Goal: Information Seeking & Learning: Learn about a topic

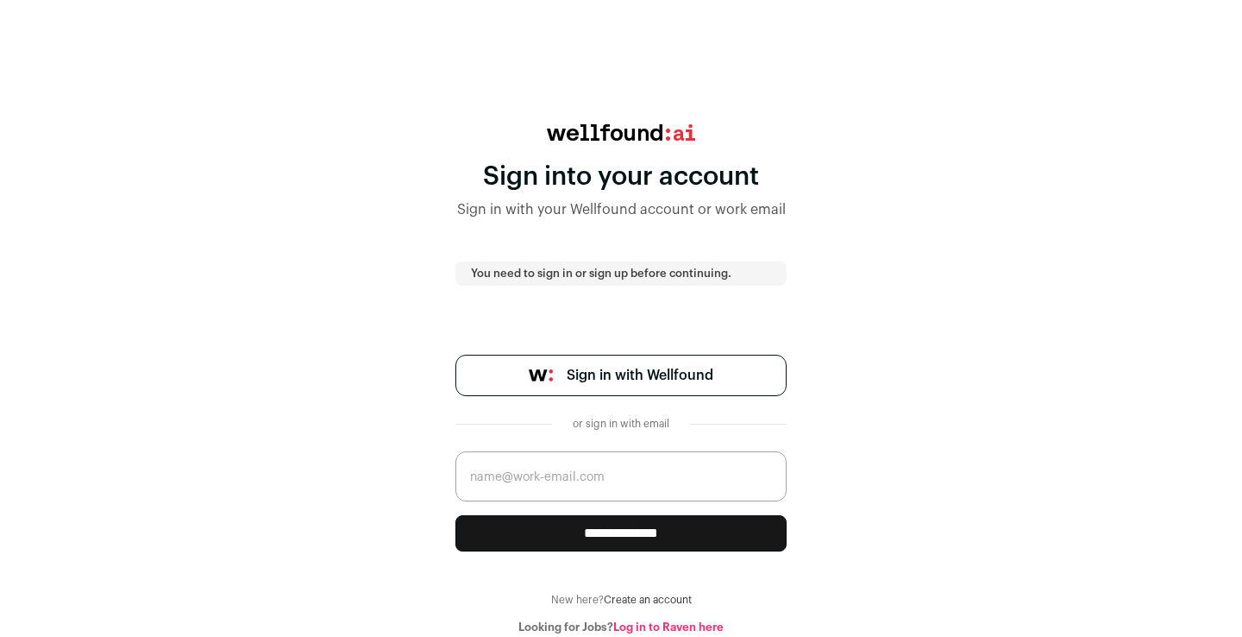
click at [572, 372] on span "Sign in with Wellfound" at bounding box center [640, 375] width 147 height 21
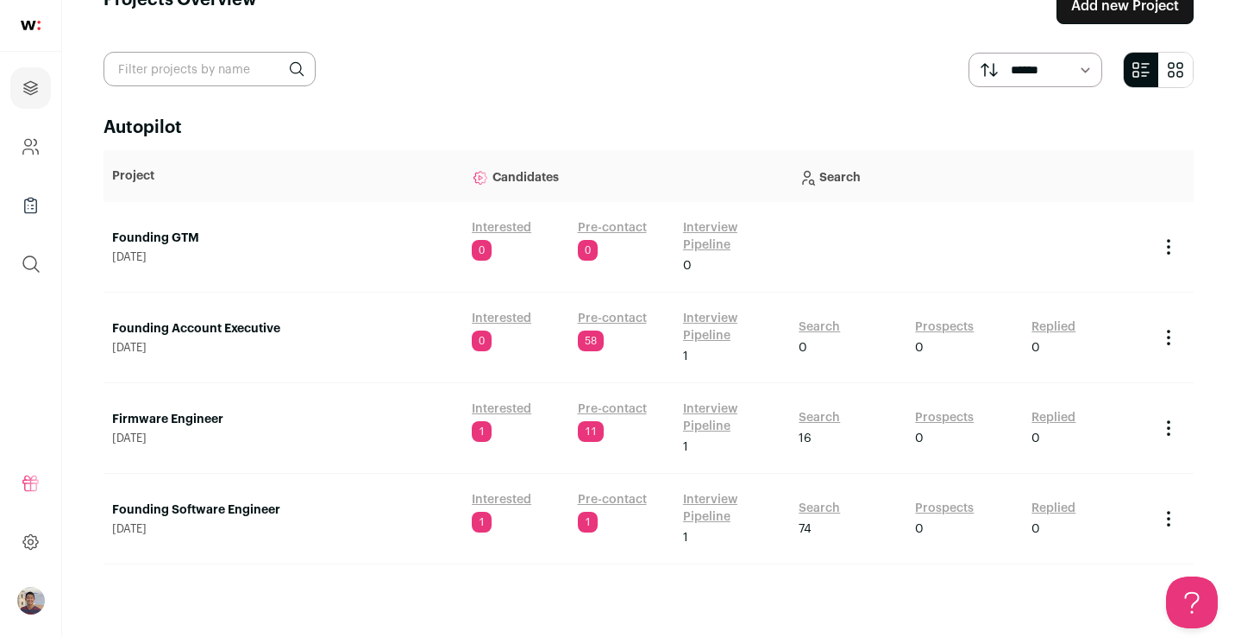
scroll to position [43, 0]
click at [497, 411] on link "Interested" at bounding box center [502, 408] width 60 height 17
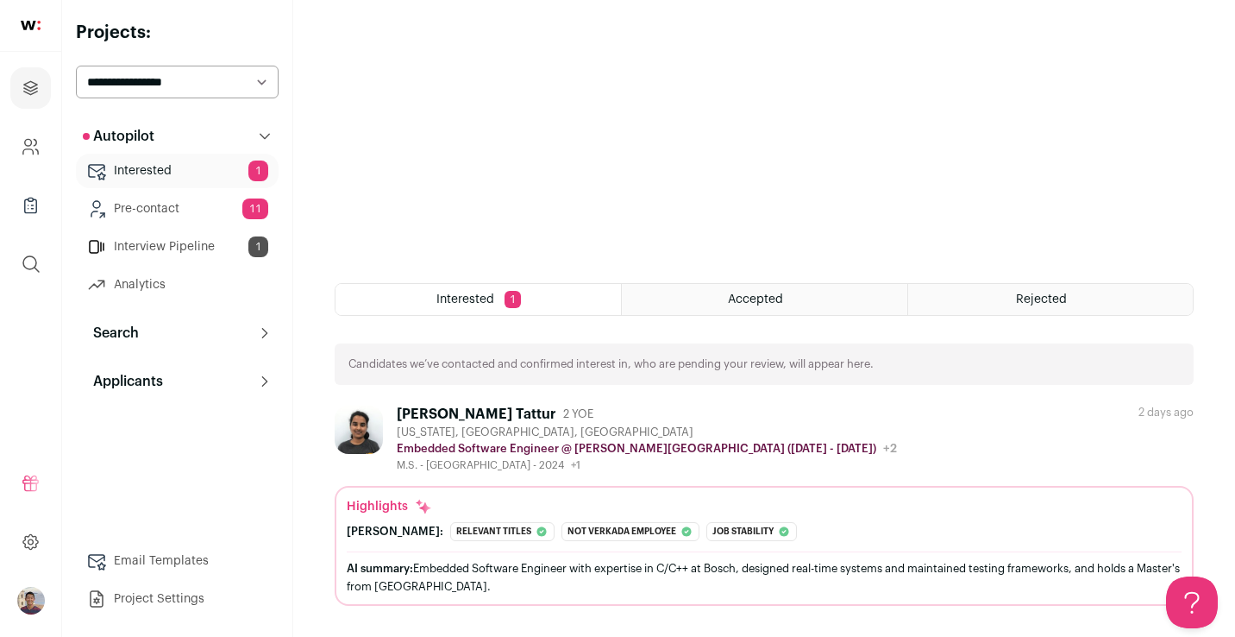
scroll to position [311, 0]
click at [701, 575] on div "AI summary: Embedded Software Engineer with expertise in C/C++ at Bosch, design…" at bounding box center [764, 577] width 835 height 36
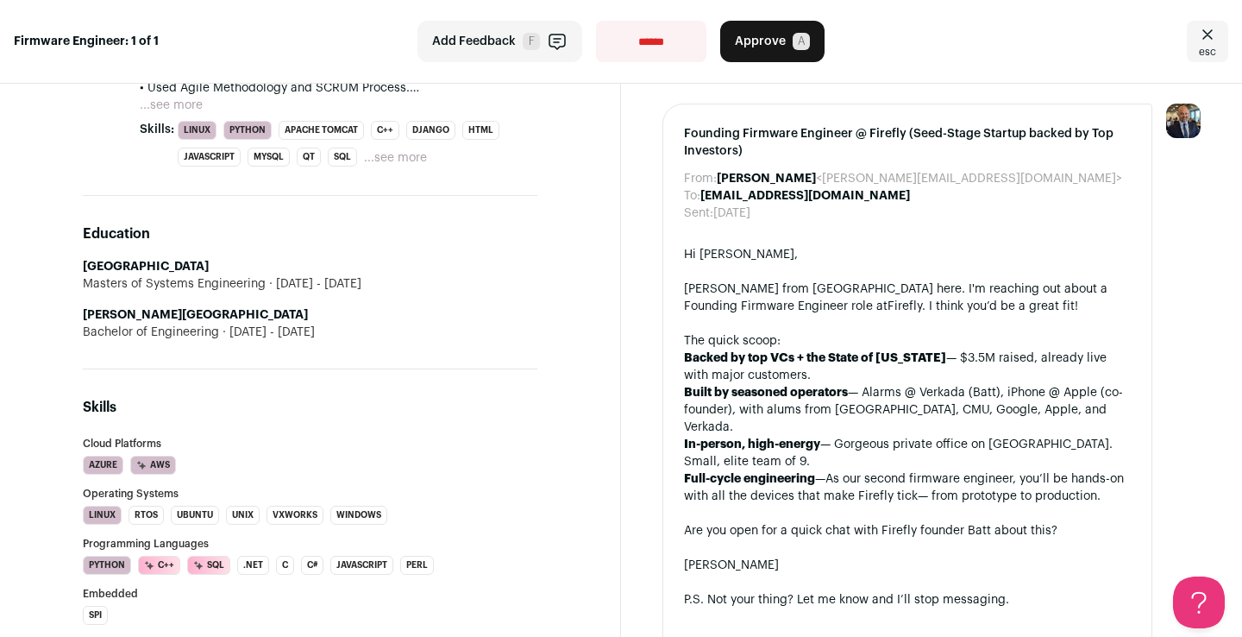
scroll to position [1072, 0]
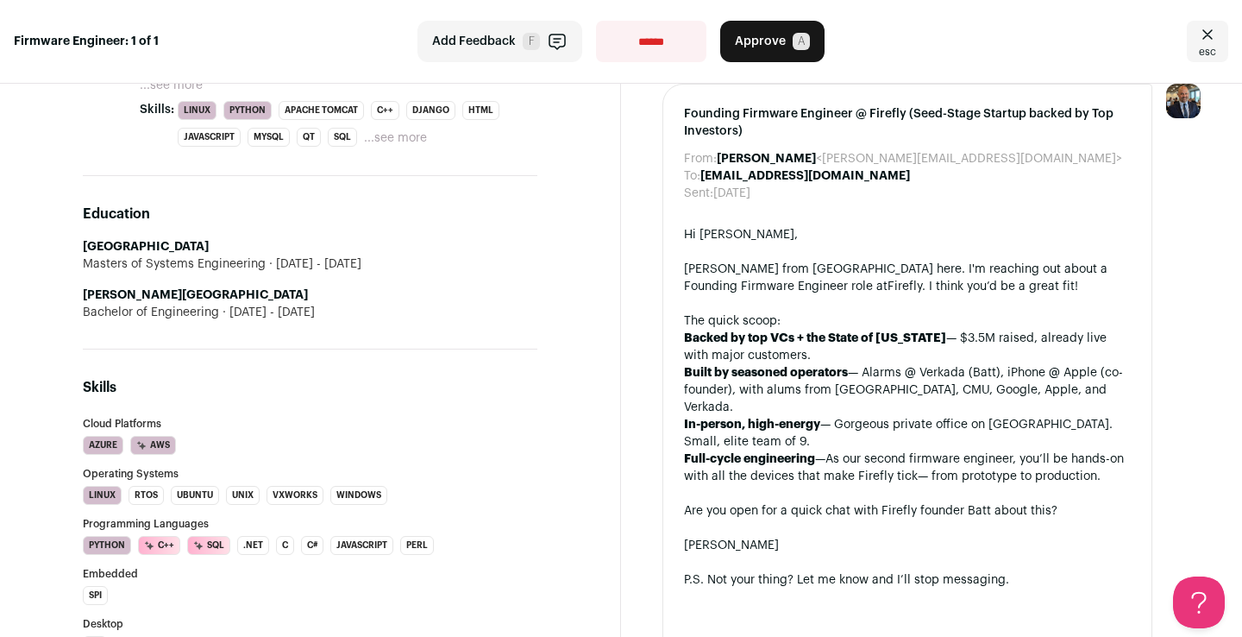
click at [862, 336] on strong "Backed by top VCs + the State of [US_STATE]" at bounding box center [815, 338] width 262 height 12
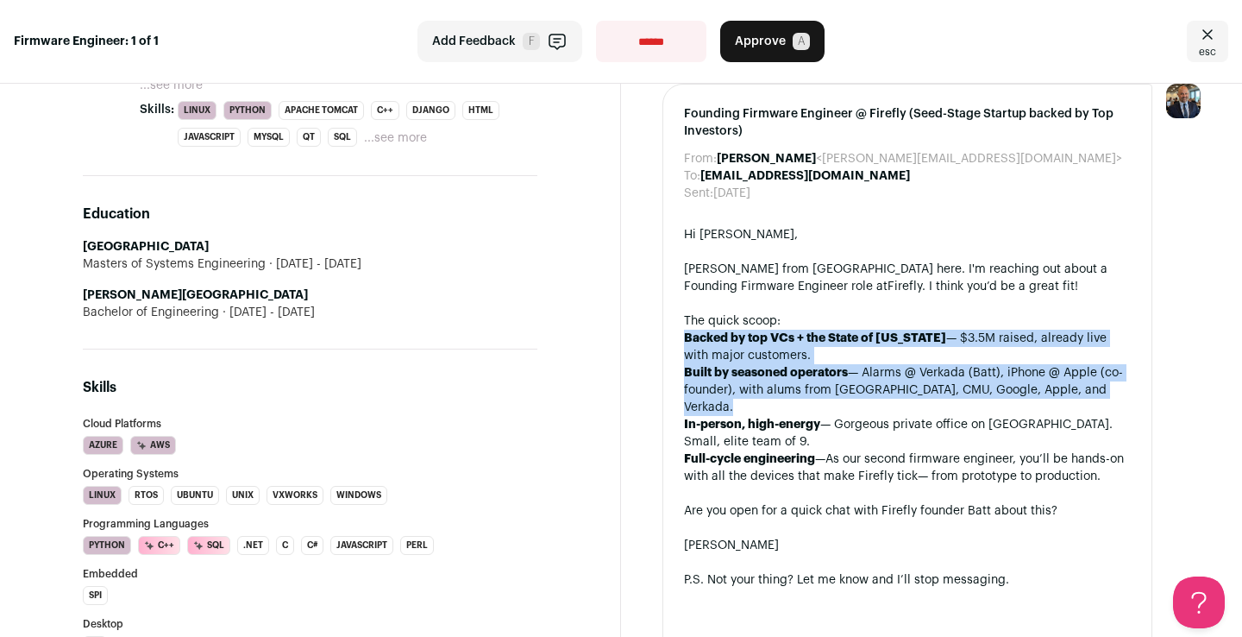
drag, startPoint x: 862, startPoint y: 336, endPoint x: 849, endPoint y: 372, distance: 38.5
click at [849, 372] on ul "Backed by top VCs + the State of [US_STATE] — $3.5M raised, already live with m…" at bounding box center [907, 407] width 447 height 155
click at [849, 372] on li "Built by seasoned operators — Alarms @ Verkada (Batt), iPhone @ Apple (co-found…" at bounding box center [907, 390] width 447 height 52
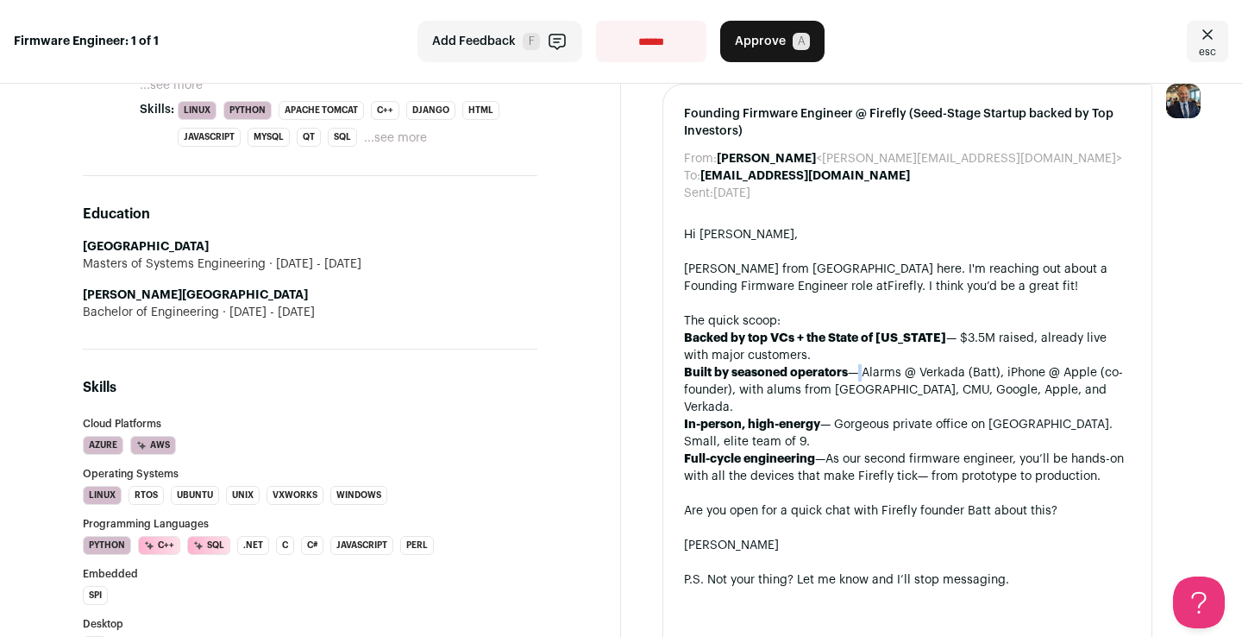
click at [849, 372] on li "Built by seasoned operators — Alarms @ Verkada (Batt), iPhone @ Apple (co-found…" at bounding box center [907, 390] width 447 height 52
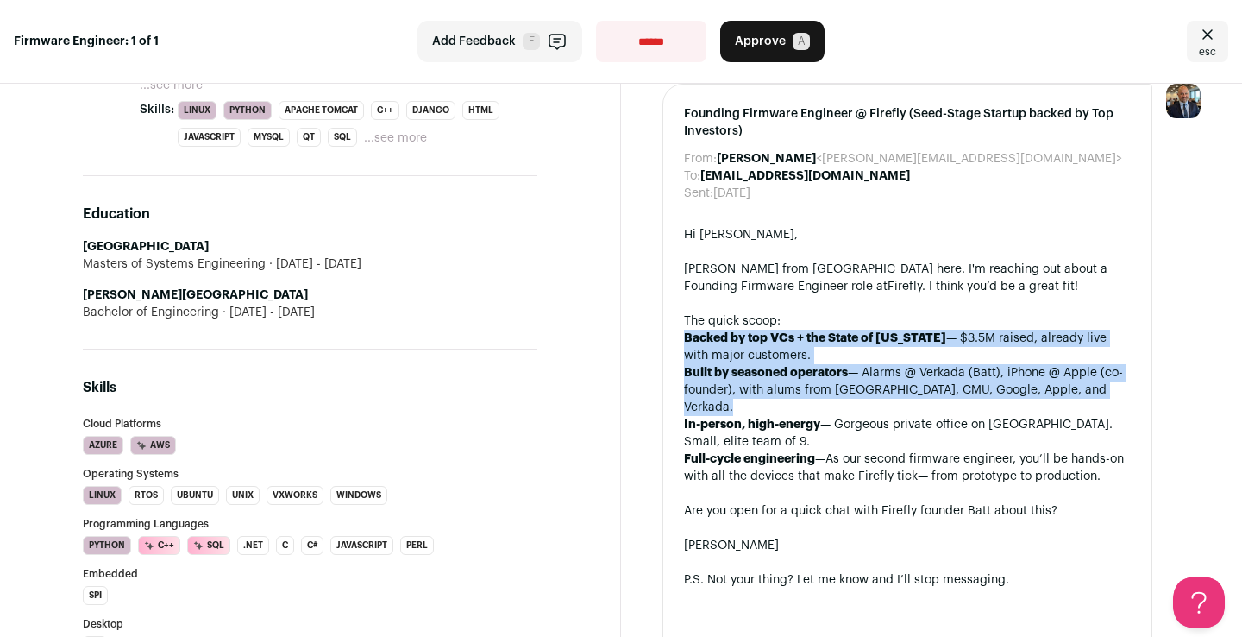
drag, startPoint x: 849, startPoint y: 372, endPoint x: 851, endPoint y: 328, distance: 44.0
click at [851, 328] on div "Hi [PERSON_NAME] from Wellfound here. I'm reaching out about a Founding Firmwar…" at bounding box center [907, 562] width 447 height 673
click at [851, 328] on div "The quick scoop:" at bounding box center [907, 320] width 447 height 17
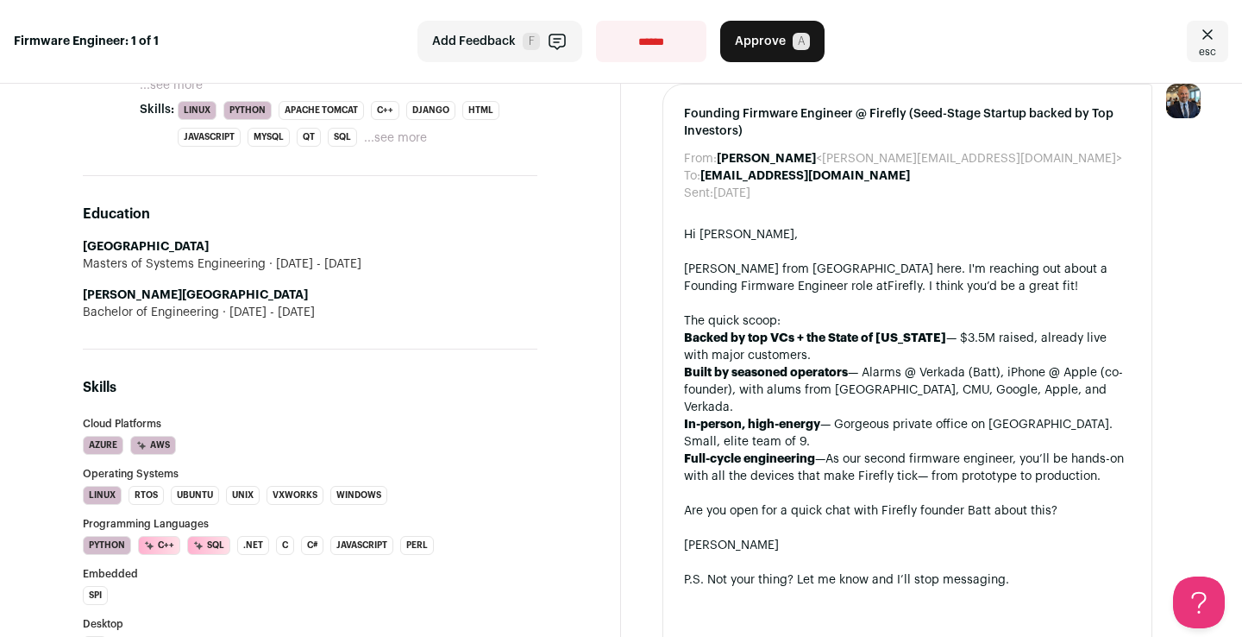
click at [851, 328] on div "The quick scoop:" at bounding box center [907, 320] width 447 height 17
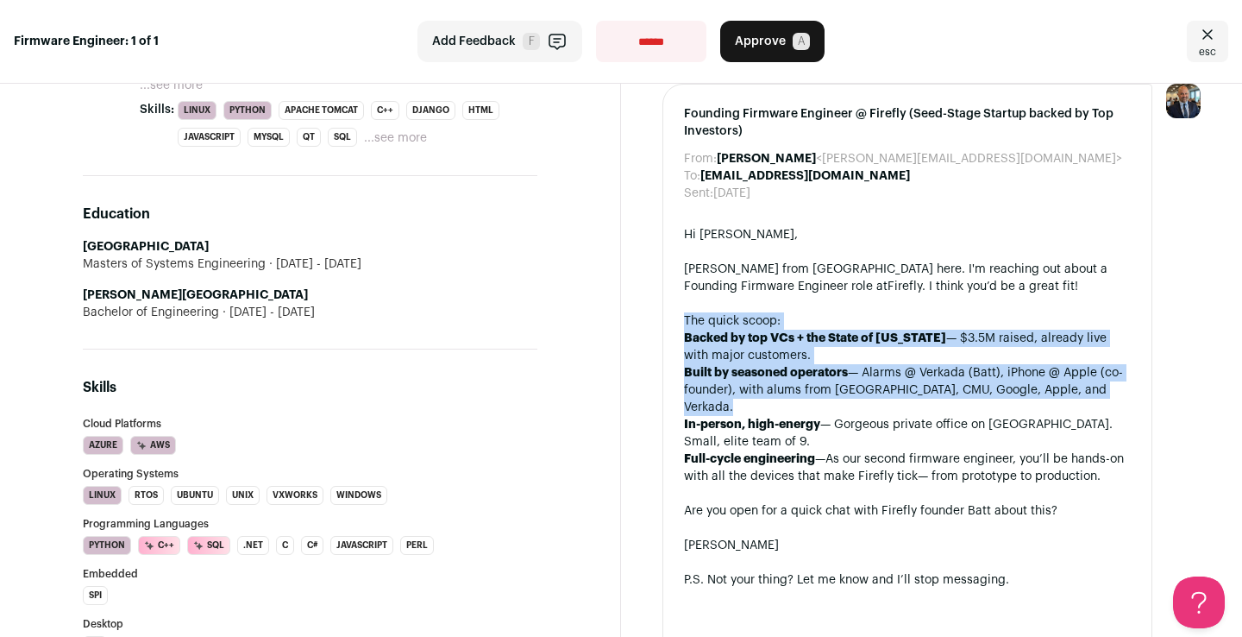
drag, startPoint x: 851, startPoint y: 328, endPoint x: 830, endPoint y: 378, distance: 54.1
click at [830, 378] on div "Hi [PERSON_NAME] from Wellfound here. I'm reaching out about a Founding Firmwar…" at bounding box center [907, 562] width 447 height 673
click at [830, 378] on strong "Built by seasoned operators" at bounding box center [766, 373] width 164 height 12
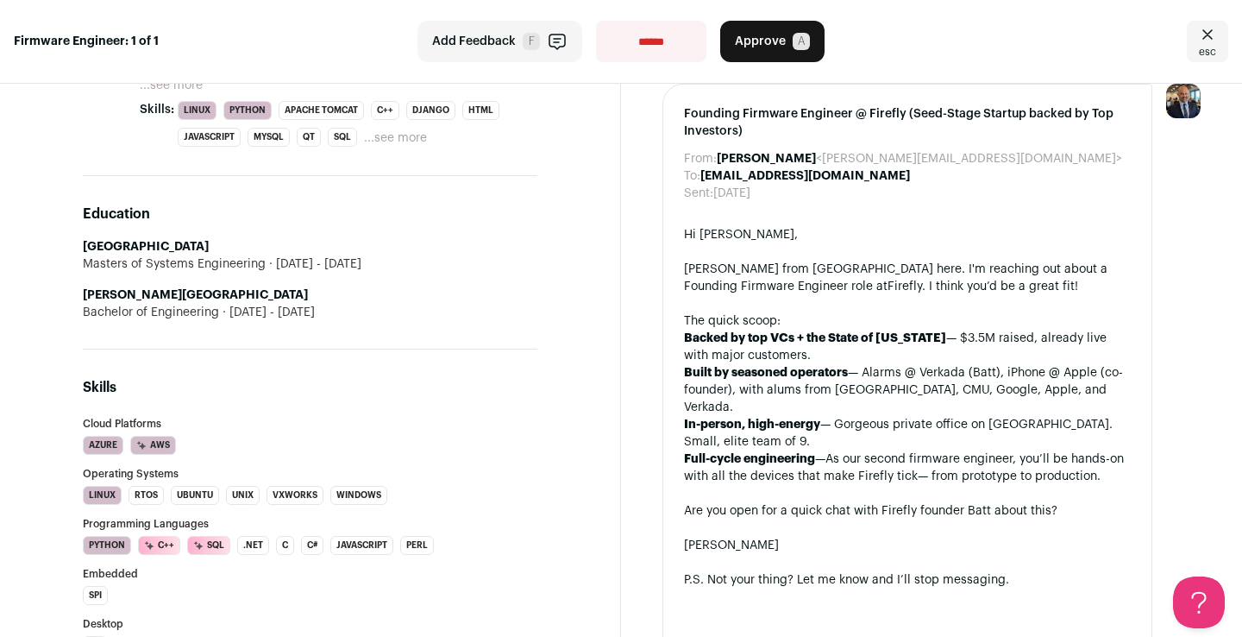
click at [830, 378] on strong "Built by seasoned operators" at bounding box center [766, 373] width 164 height 12
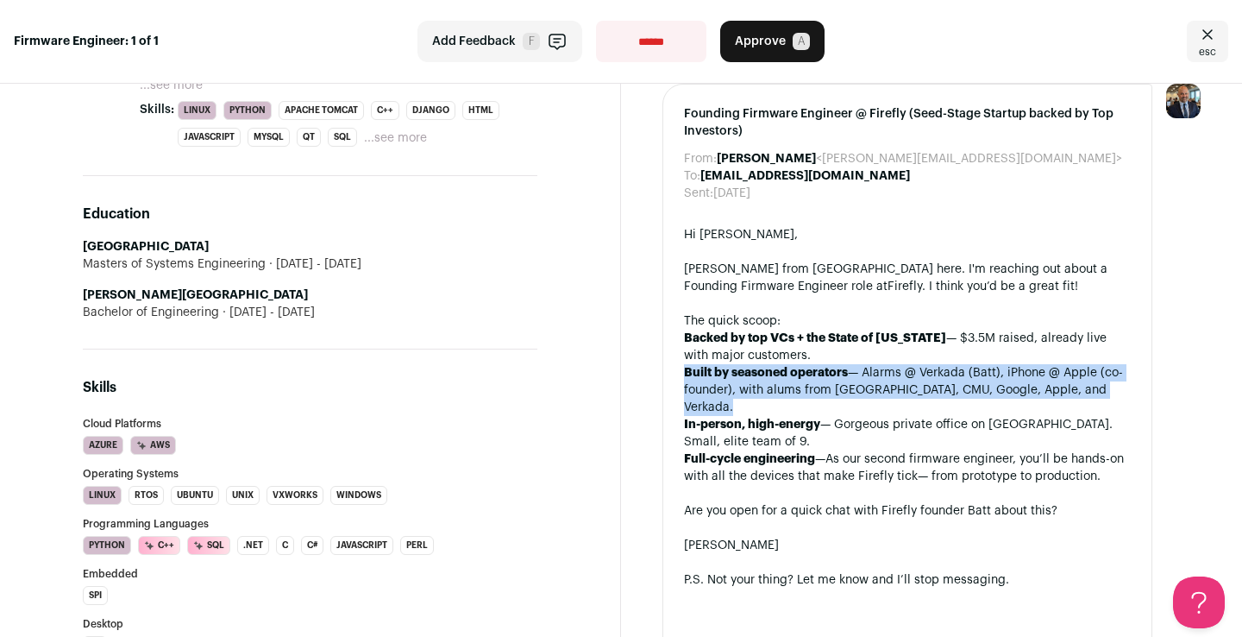
click at [830, 378] on strong "Built by seasoned operators" at bounding box center [766, 373] width 164 height 12
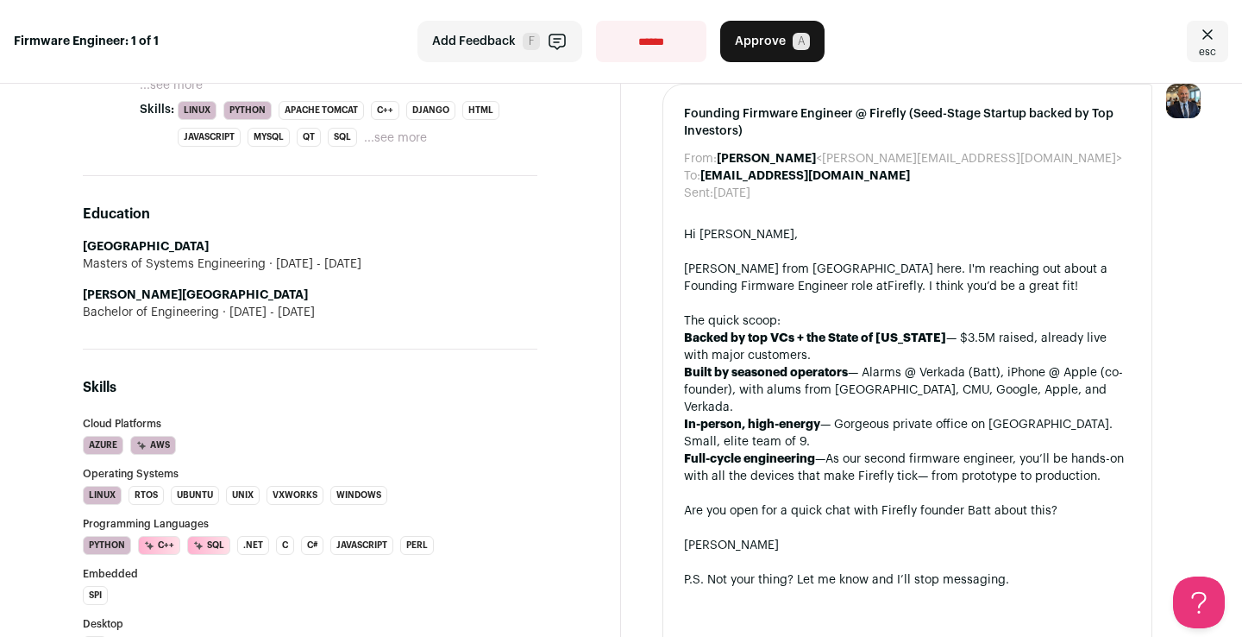
scroll to position [1095, 0]
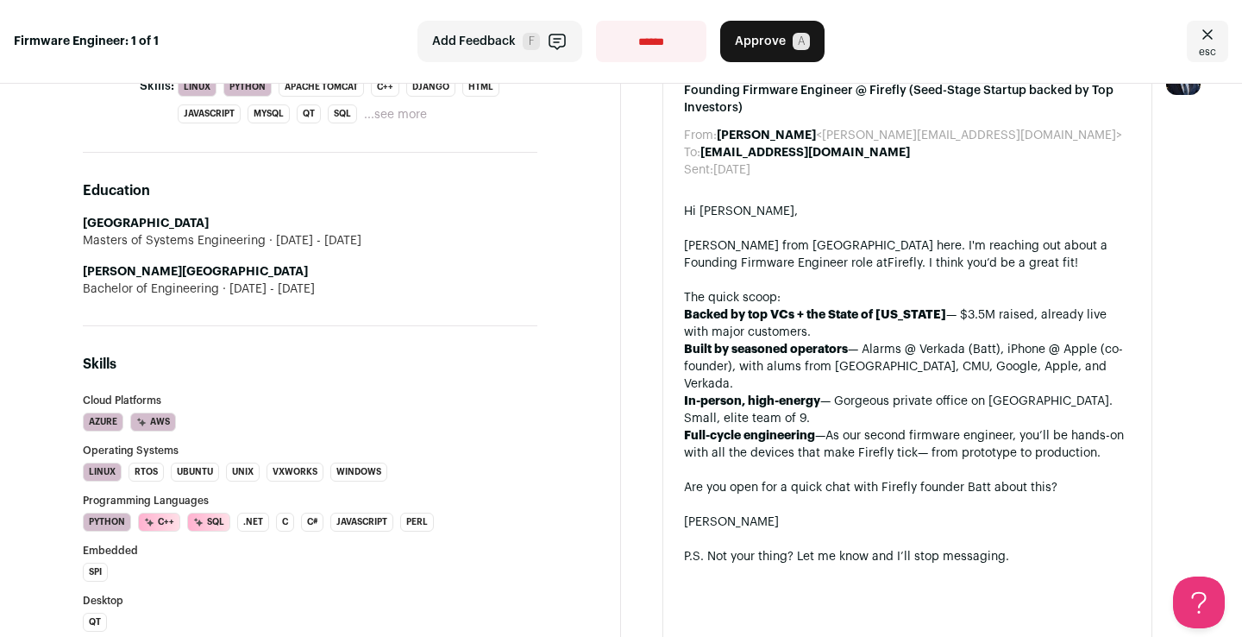
click at [845, 364] on li "Built by seasoned operators — Alarms @ Verkada (Batt), iPhone @ Apple (co-found…" at bounding box center [907, 367] width 447 height 52
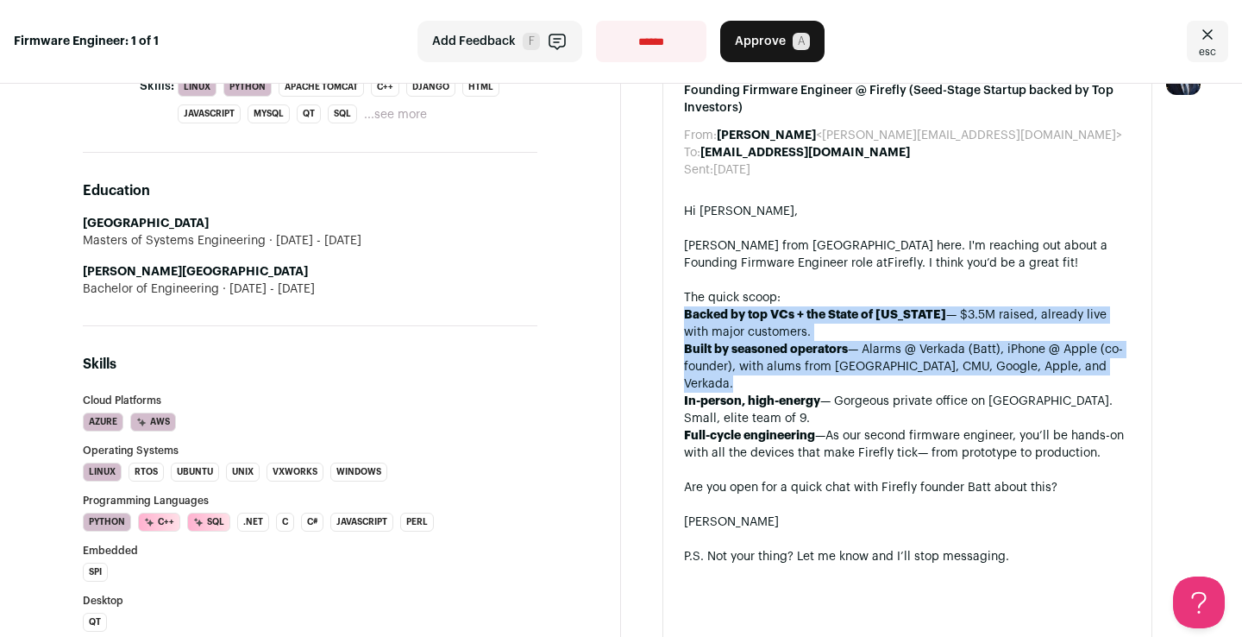
drag, startPoint x: 845, startPoint y: 364, endPoint x: 851, endPoint y: 318, distance: 46.0
click at [850, 318] on ul "Backed by top VCs + the State of [US_STATE] — $3.5M raised, already live with m…" at bounding box center [907, 383] width 447 height 155
click at [851, 318] on strong "Backed by top VCs + the State of [US_STATE]" at bounding box center [815, 315] width 262 height 12
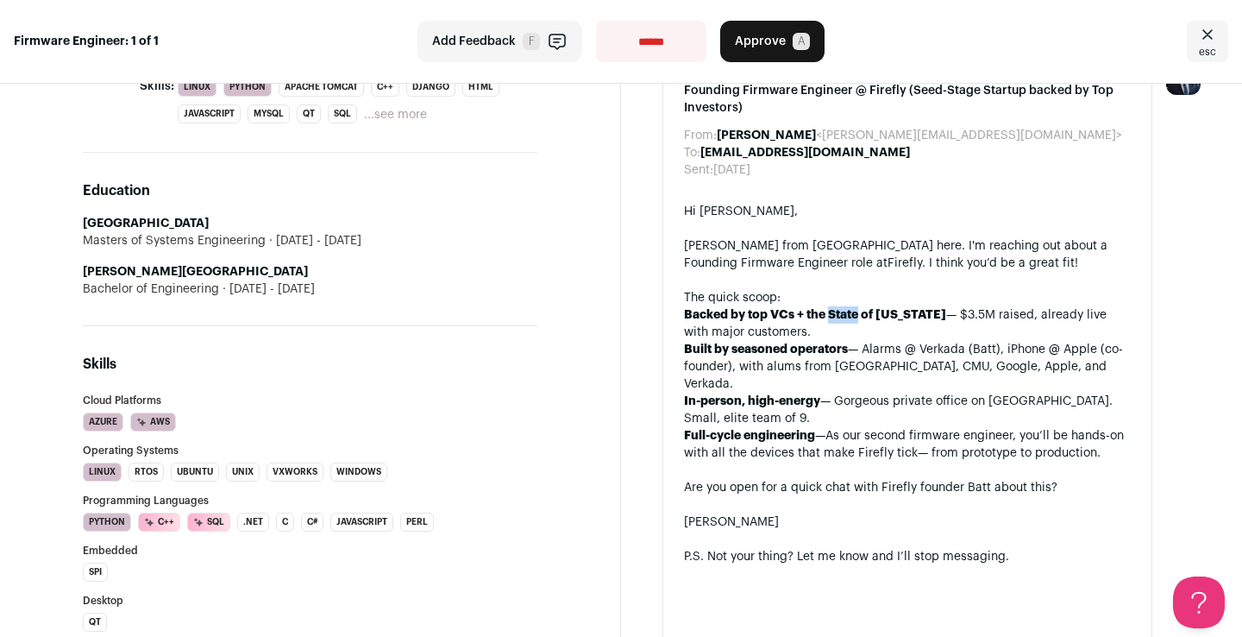
click at [851, 318] on strong "Backed by top VCs + the State of [US_STATE]" at bounding box center [815, 315] width 262 height 12
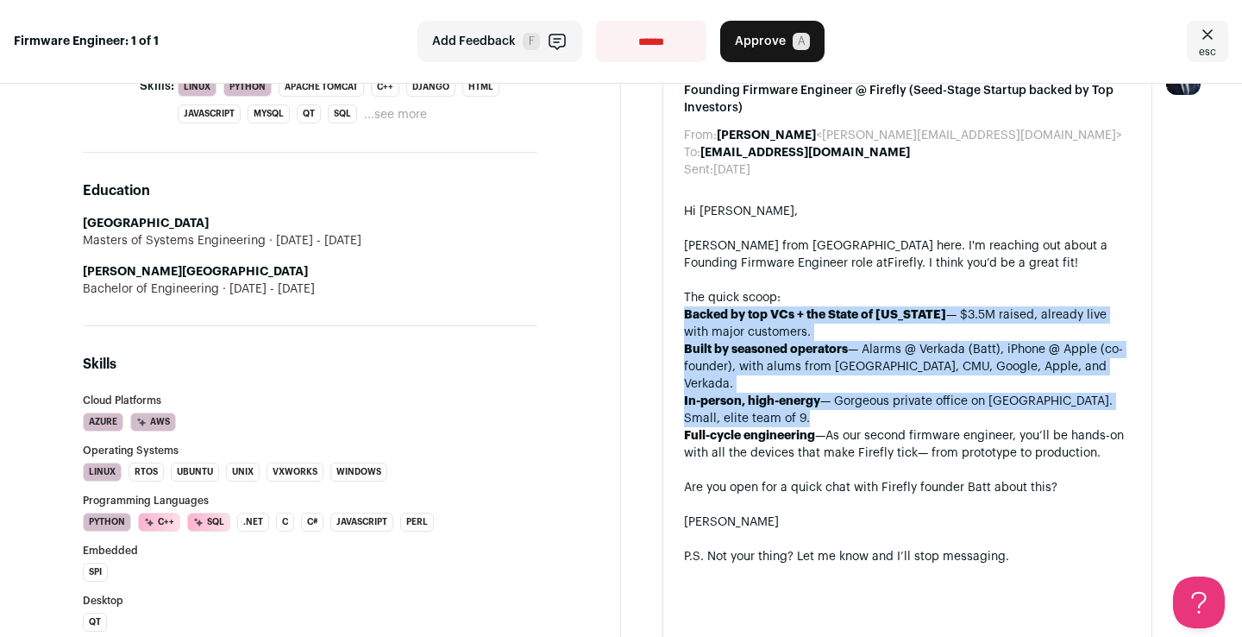
drag, startPoint x: 851, startPoint y: 318, endPoint x: 857, endPoint y: 404, distance: 85.6
click at [857, 404] on ul "Backed by top VCs + the State of [US_STATE] — $3.5M raised, already live with m…" at bounding box center [907, 383] width 447 height 155
click at [857, 404] on li "In-person, high-energy — Gorgeous private office on [GEOGRAPHIC_DATA]. Small, e…" at bounding box center [907, 409] width 447 height 35
drag, startPoint x: 857, startPoint y: 404, endPoint x: 885, endPoint y: 303, distance: 104.9
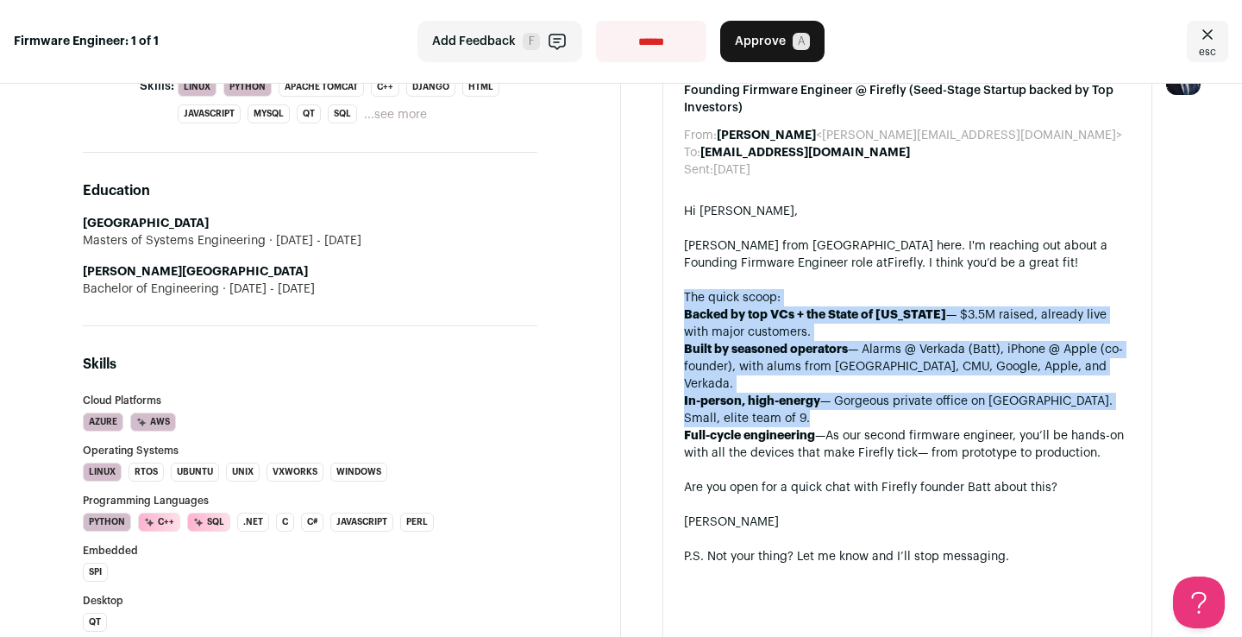
click at [884, 303] on div "Hi [PERSON_NAME] from Wellfound here. I'm reaching out about a Founding Firmwar…" at bounding box center [907, 539] width 447 height 673
click at [885, 303] on div "The quick scoop:" at bounding box center [907, 297] width 447 height 17
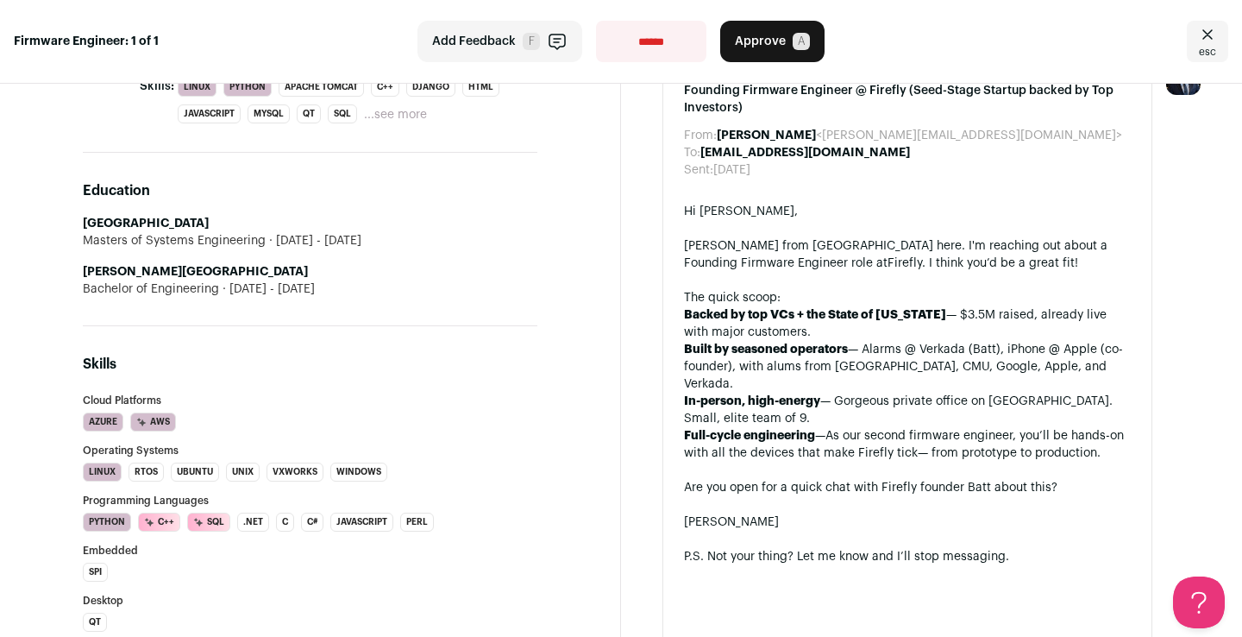
click at [885, 303] on div "The quick scoop:" at bounding box center [907, 297] width 447 height 17
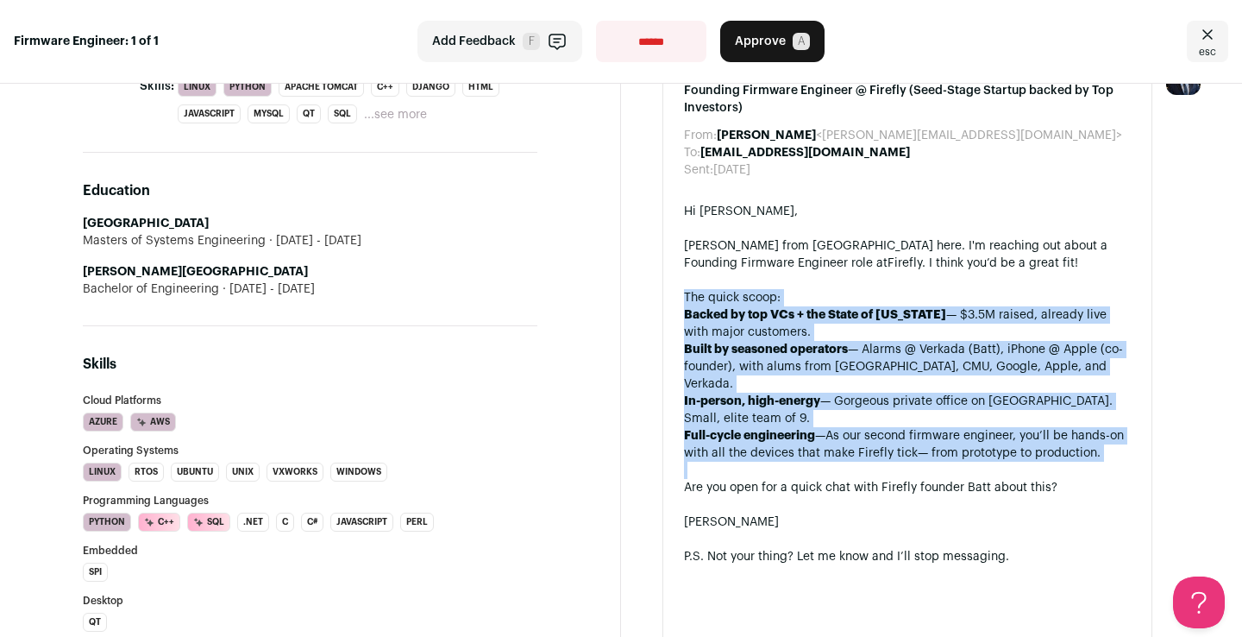
drag, startPoint x: 885, startPoint y: 303, endPoint x: 892, endPoint y: 430, distance: 127.0
click at [892, 430] on div "Hi [PERSON_NAME] from Wellfound here. I'm reaching out about a Founding Firmwar…" at bounding box center [907, 539] width 447 height 673
click at [892, 430] on span "As our second firmware engineer, you’ll be hands-on with all the devices that m…" at bounding box center [904, 444] width 440 height 29
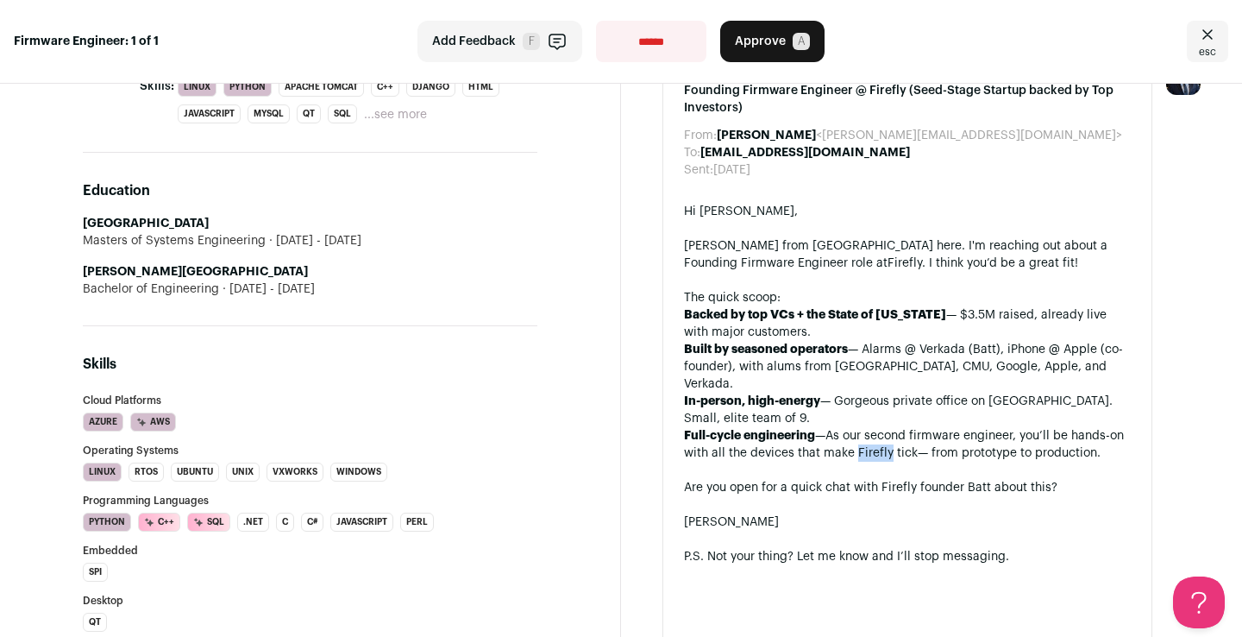
click at [892, 430] on span "As our second firmware engineer, you’ll be hands-on with all the devices that m…" at bounding box center [904, 444] width 440 height 29
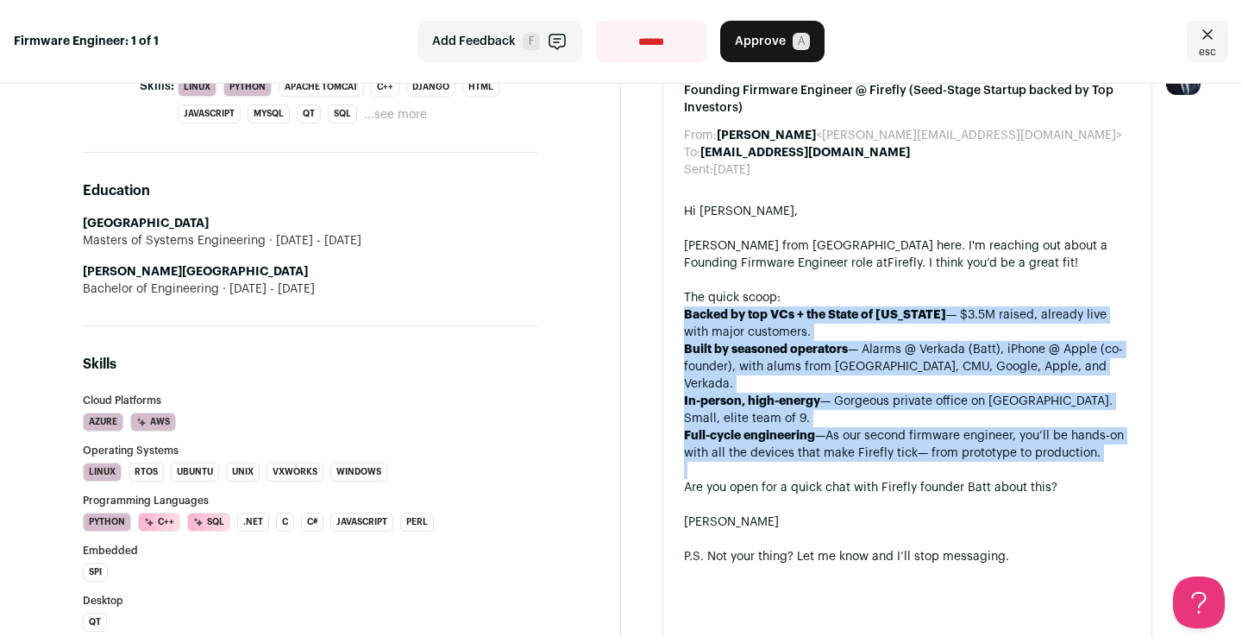
drag, startPoint x: 892, startPoint y: 430, endPoint x: 887, endPoint y: 308, distance: 121.7
click at [887, 308] on ul "Backed by top VCs + the State of [US_STATE] — $3.5M raised, already live with m…" at bounding box center [907, 383] width 447 height 155
click at [887, 308] on li "Backed by top VCs + the State of [US_STATE] — $3.5M raised, already live with m…" at bounding box center [907, 323] width 447 height 35
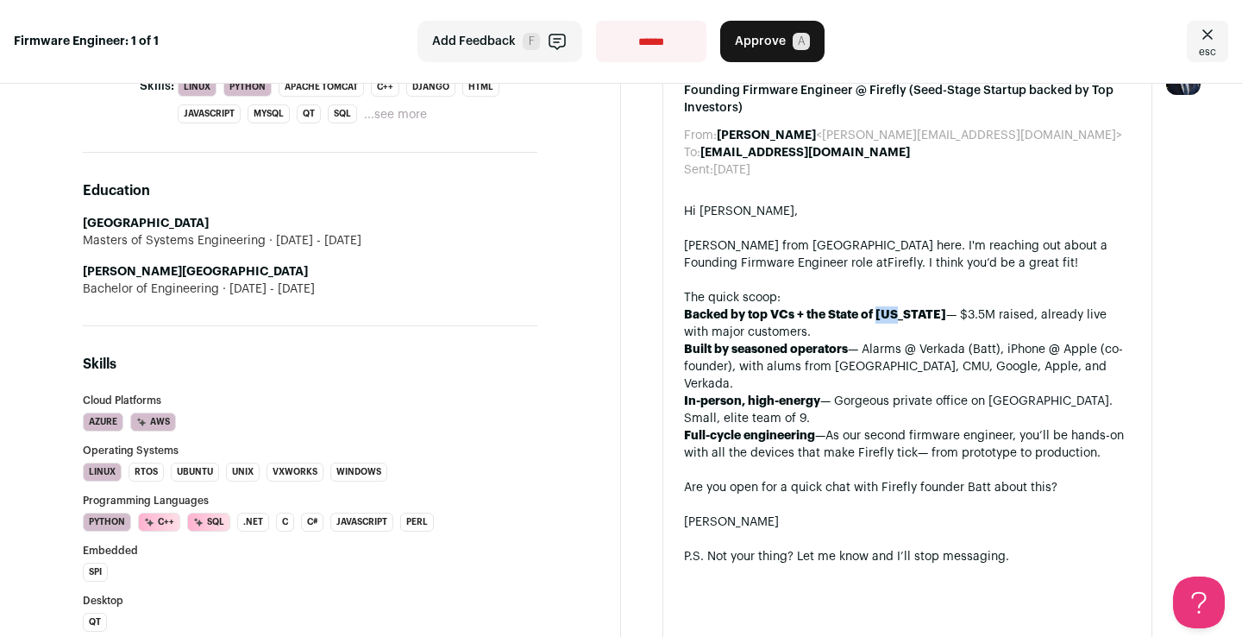
click at [887, 308] on li "Backed by top VCs + the State of [US_STATE] — $3.5M raised, already live with m…" at bounding box center [907, 323] width 447 height 35
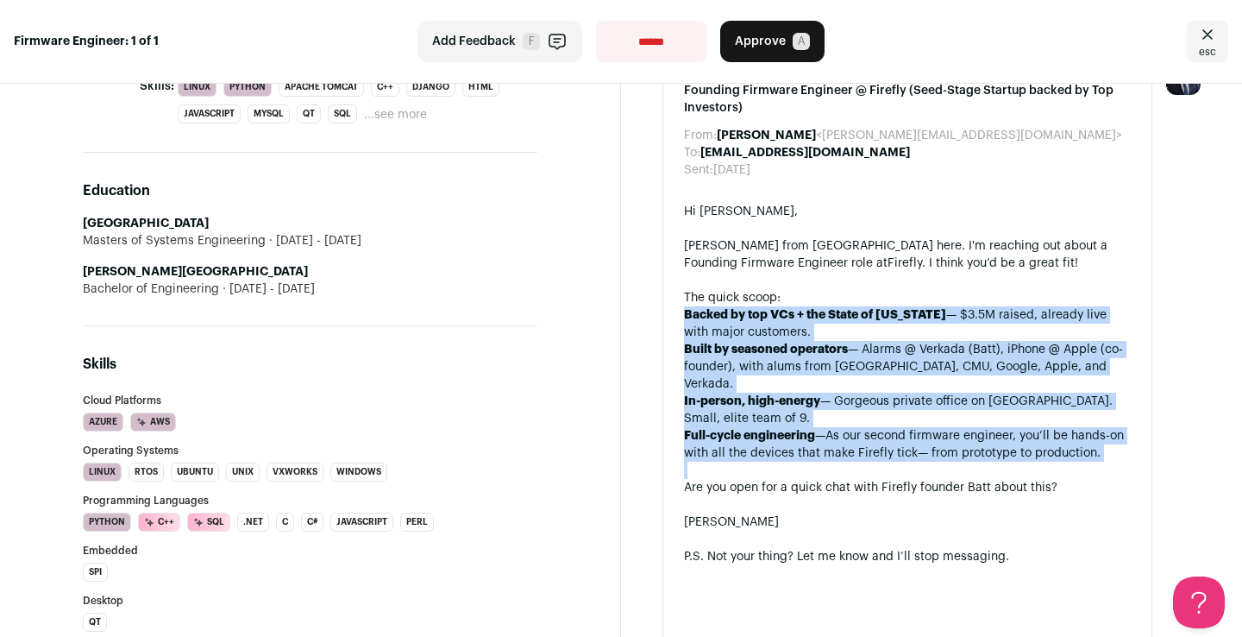
drag, startPoint x: 887, startPoint y: 308, endPoint x: 901, endPoint y: 414, distance: 107.0
click at [901, 414] on ul "Backed by top VCs + the State of [US_STATE] — $3.5M raised, already live with m…" at bounding box center [907, 383] width 447 height 155
click at [901, 430] on span "As our second firmware engineer, you’ll be hands-on with all the devices that m…" at bounding box center [904, 444] width 440 height 29
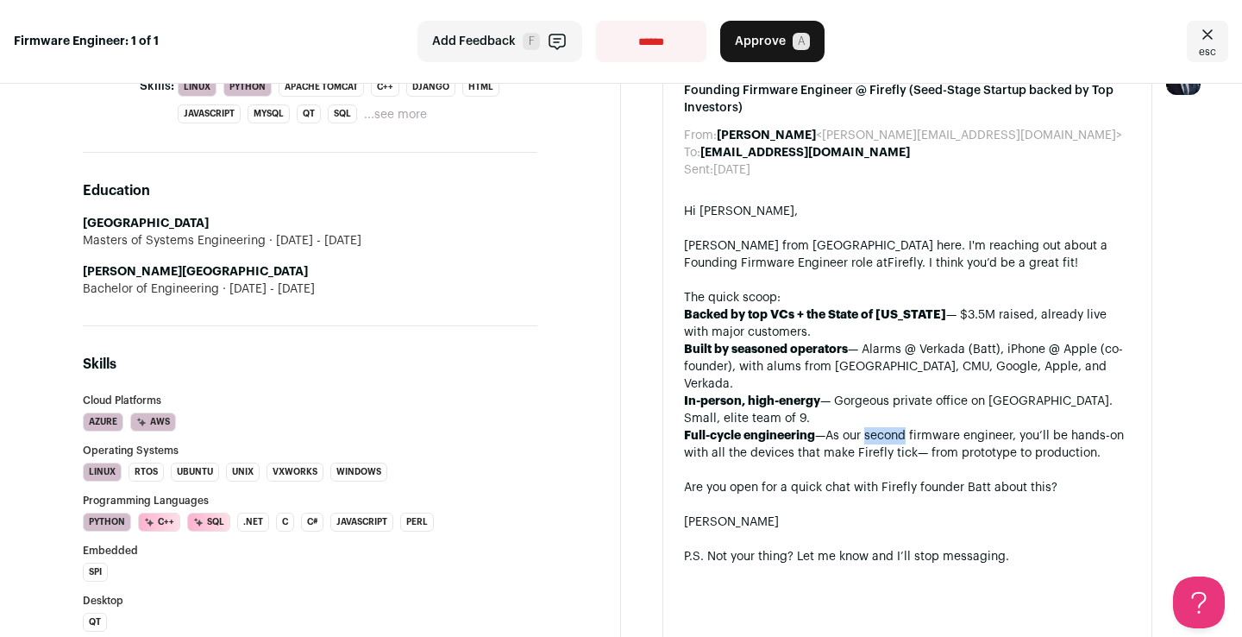
click at [901, 430] on span "As our second firmware engineer, you’ll be hands-on with all the devices that m…" at bounding box center [904, 444] width 440 height 29
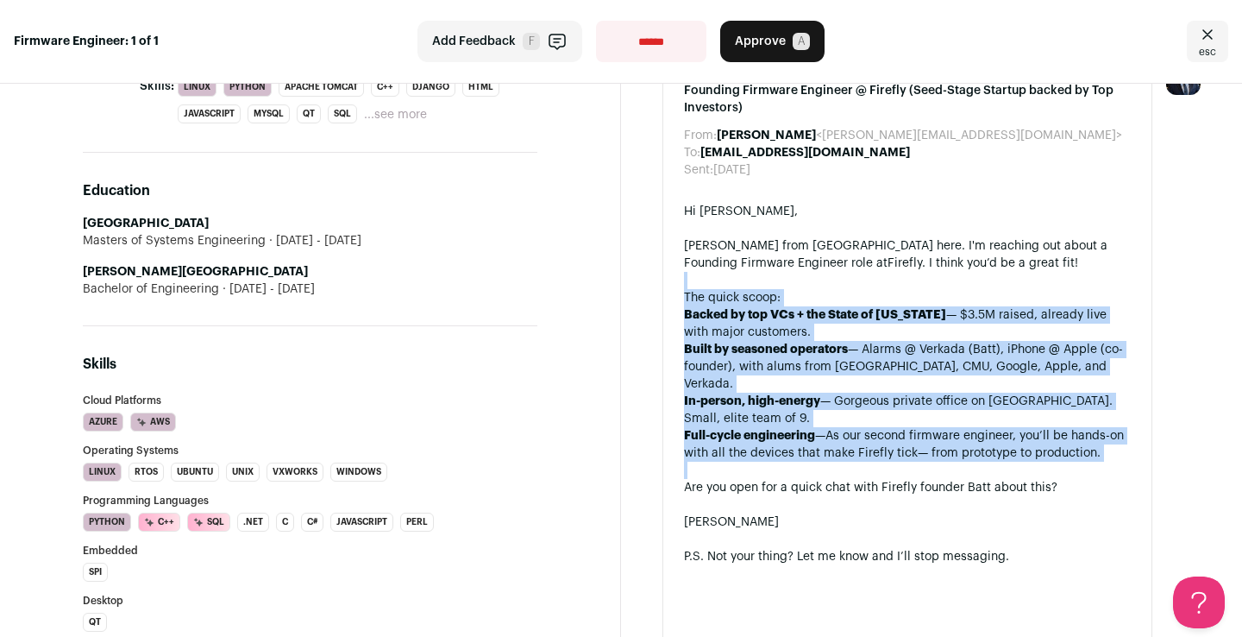
drag, startPoint x: 901, startPoint y: 414, endPoint x: 892, endPoint y: 288, distance: 126.2
click at [892, 288] on div "Hi [PERSON_NAME] from Wellfound here. I'm reaching out about a Founding Firmwar…" at bounding box center [907, 539] width 447 height 673
click at [892, 288] on div at bounding box center [907, 280] width 447 height 17
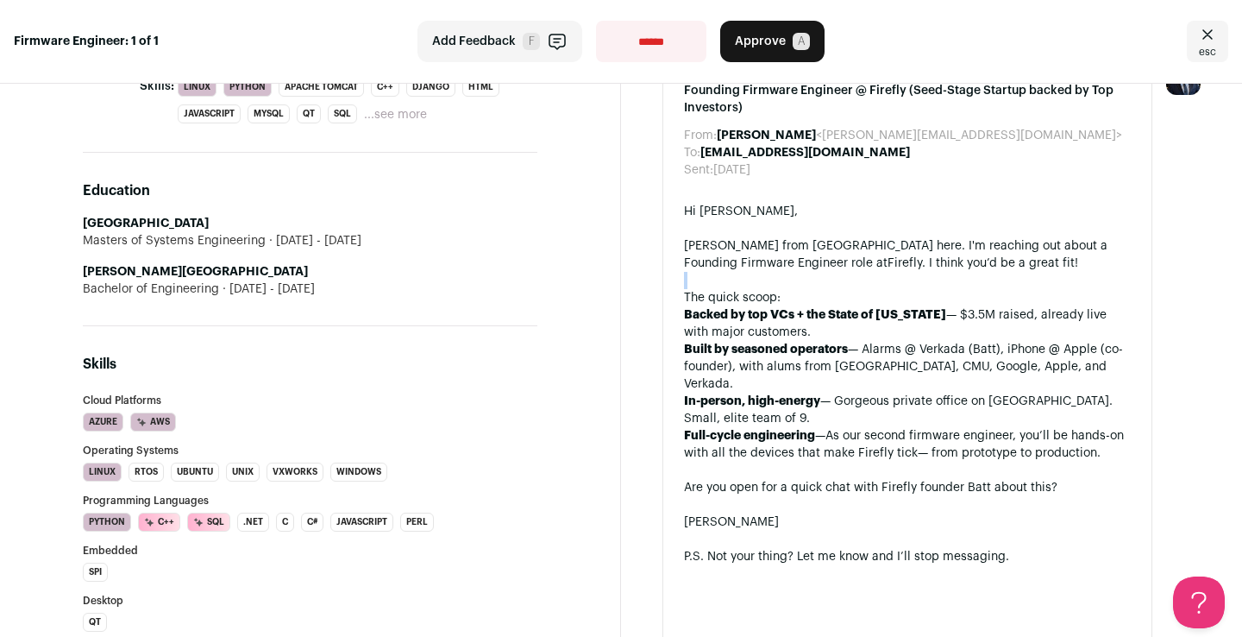
click at [892, 288] on div at bounding box center [907, 280] width 447 height 17
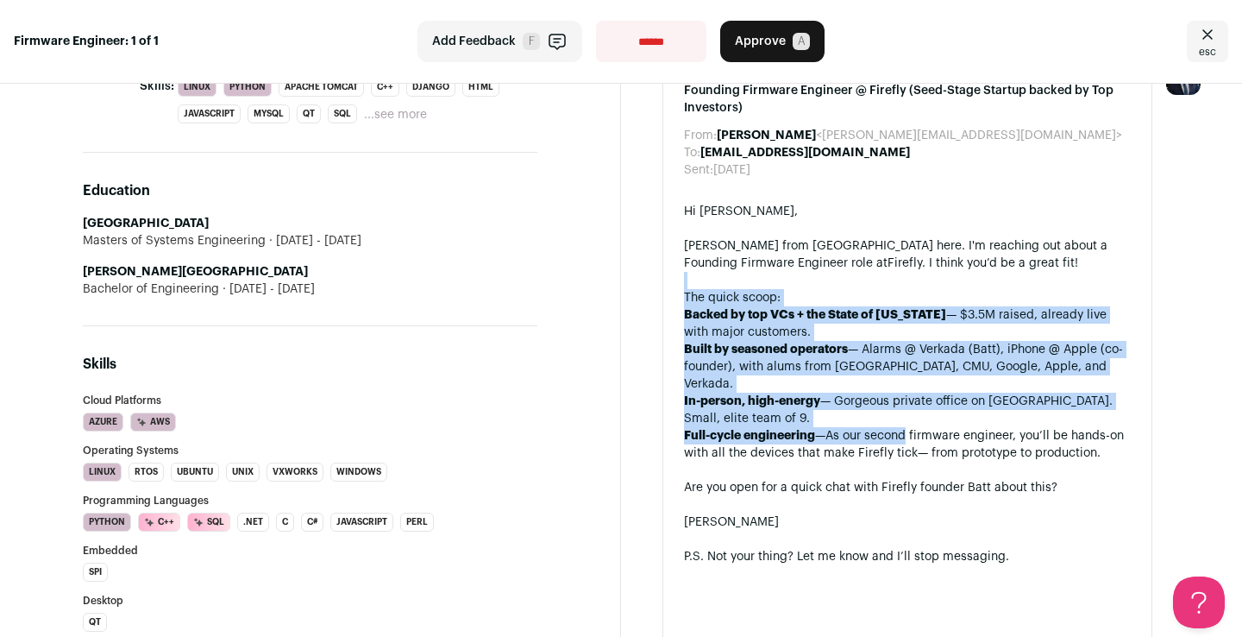
drag, startPoint x: 892, startPoint y: 288, endPoint x: 901, endPoint y: 420, distance: 132.3
click at [901, 420] on div "Hi [PERSON_NAME] from Wellfound here. I'm reaching out about a Founding Firmwar…" at bounding box center [907, 539] width 447 height 673
click at [901, 430] on span "As our second firmware engineer, you’ll be hands-on with all the devices that m…" at bounding box center [904, 444] width 440 height 29
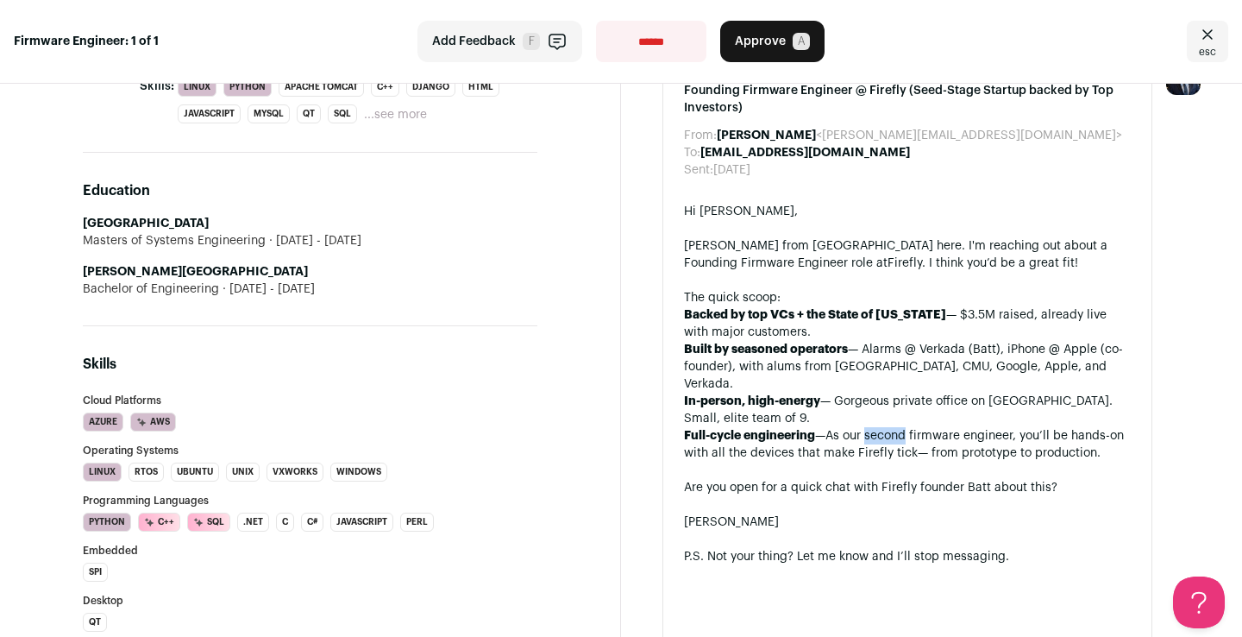
click at [901, 430] on span "As our second firmware engineer, you’ll be hands-on with all the devices that m…" at bounding box center [904, 444] width 440 height 29
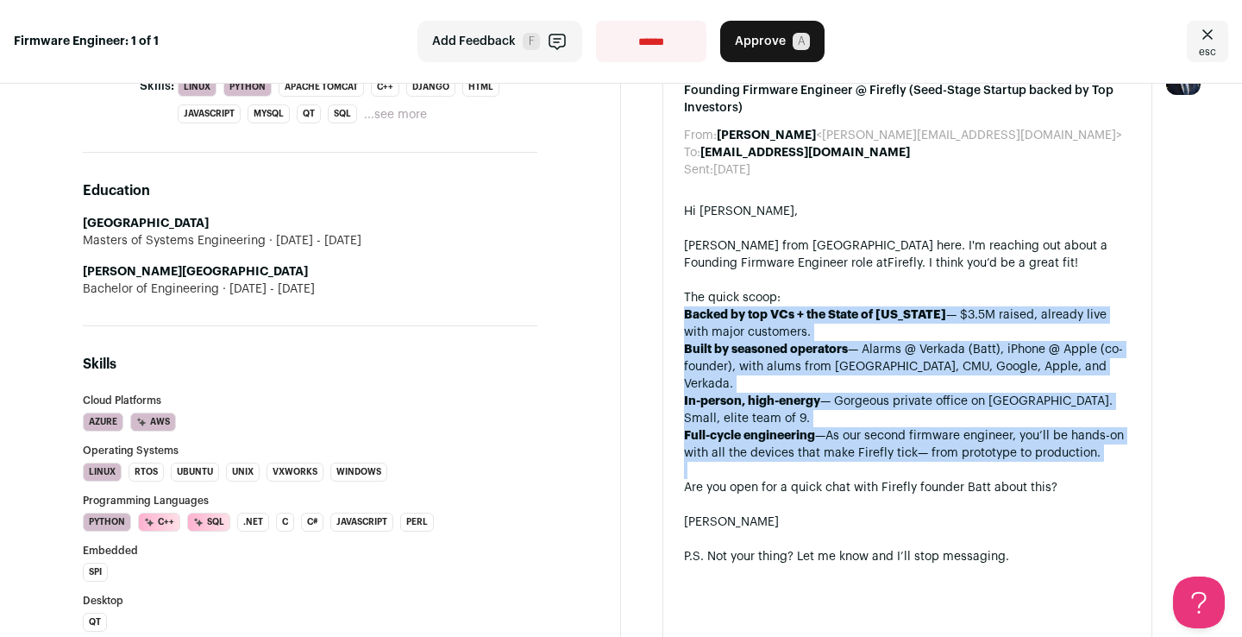
drag, startPoint x: 901, startPoint y: 420, endPoint x: 891, endPoint y: 301, distance: 119.5
click at [891, 311] on ul "Backed by top VCs + the State of [US_STATE] — $3.5M raised, already live with m…" at bounding box center [907, 383] width 447 height 155
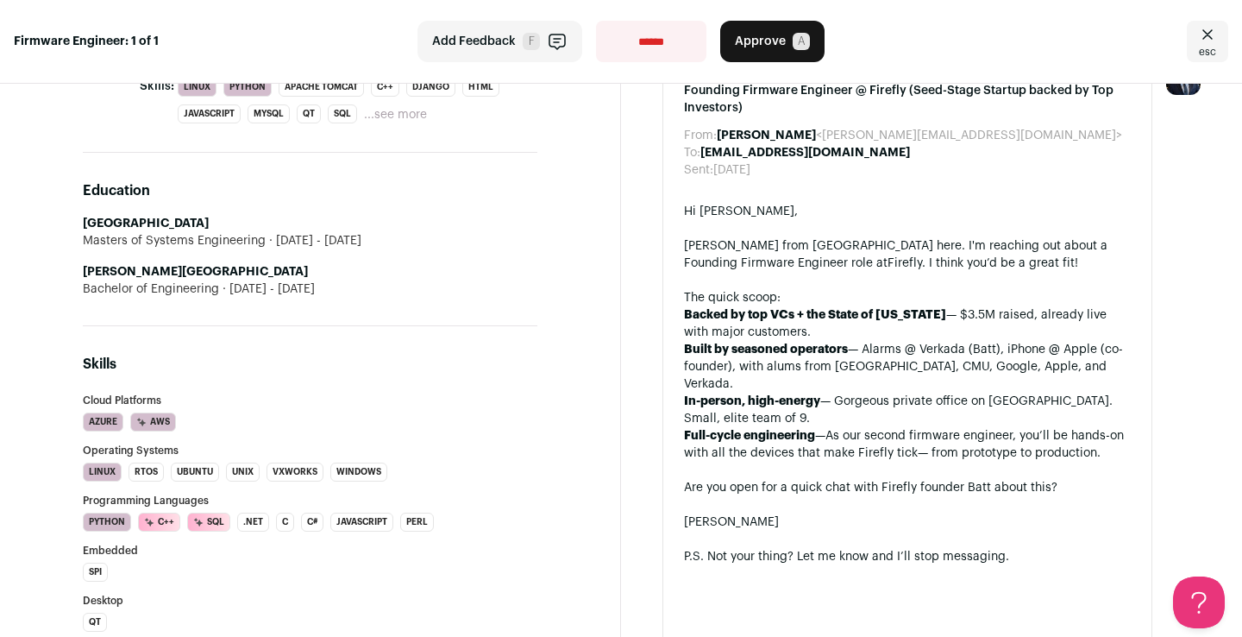
click at [891, 301] on div "The quick scoop:" at bounding box center [907, 297] width 447 height 17
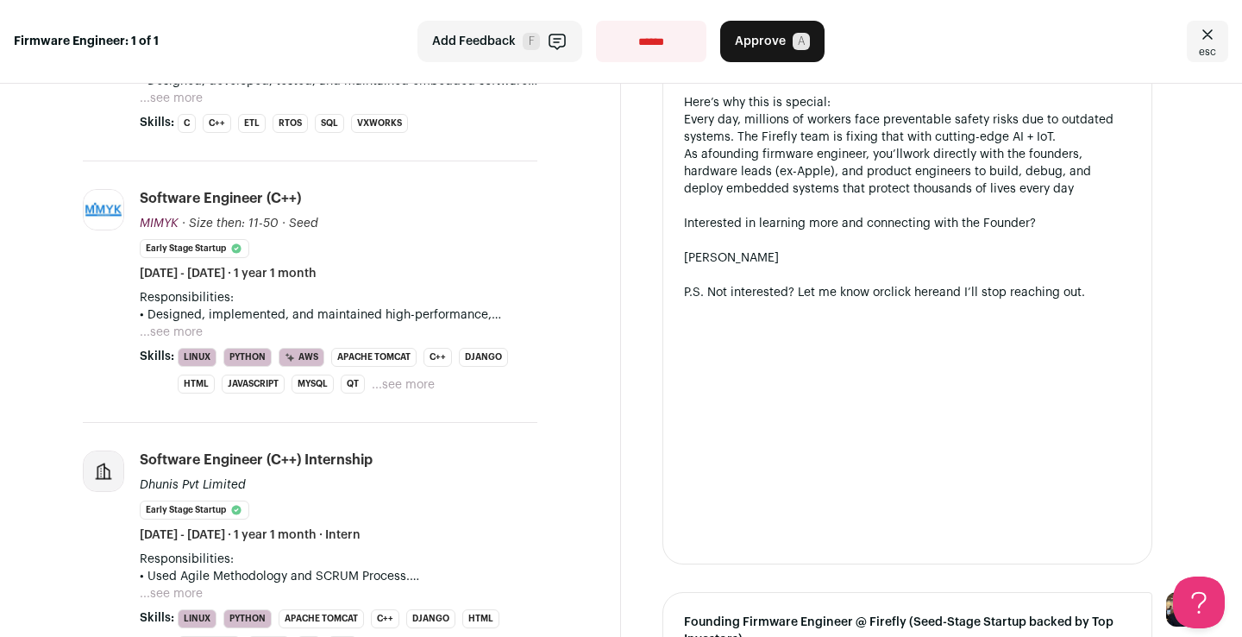
scroll to position [562, 0]
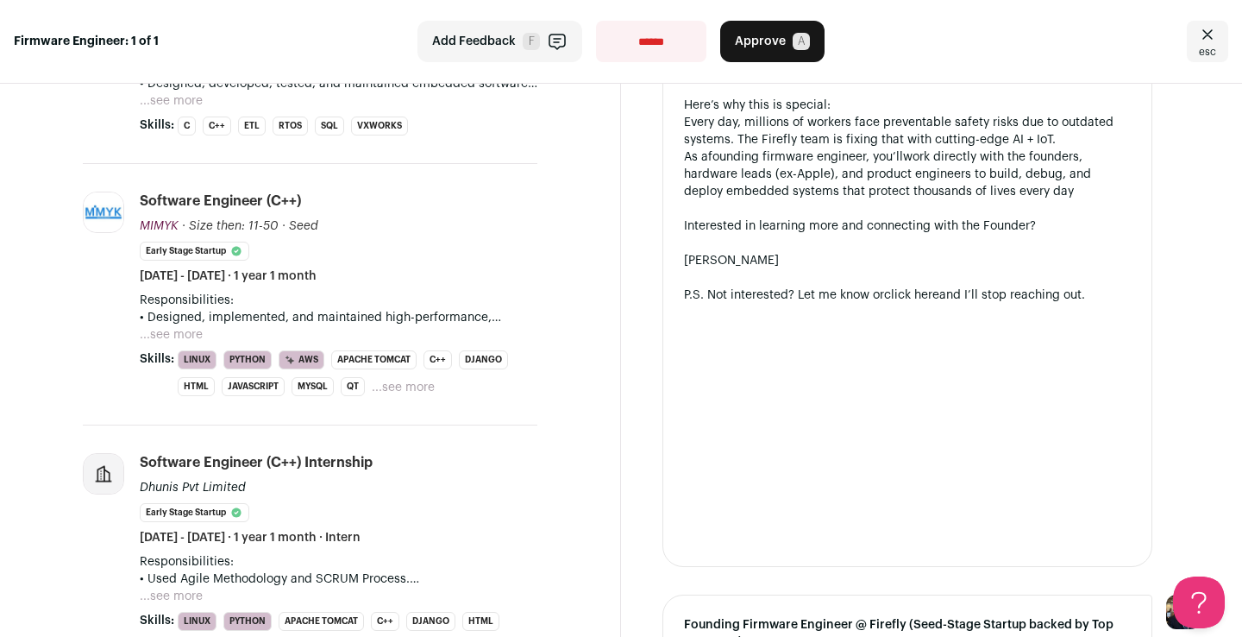
click at [187, 326] on button "...see more" at bounding box center [171, 334] width 63 height 17
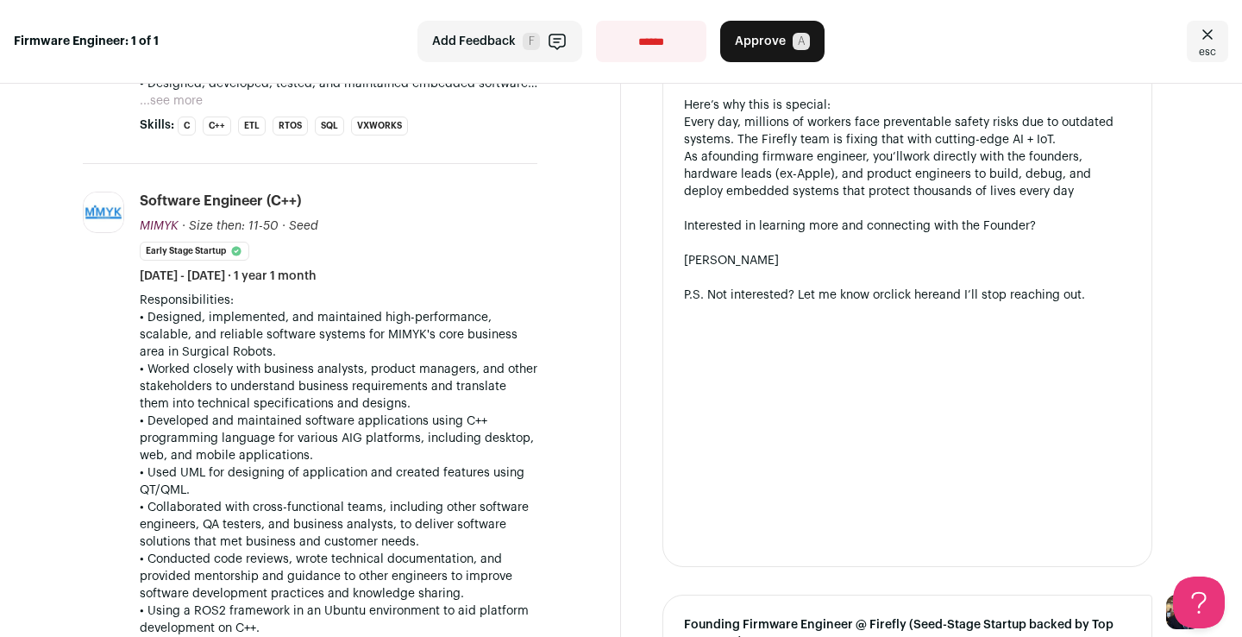
click at [380, 361] on p "• Worked closely with business analysts, product managers, and other stakeholde…" at bounding box center [339, 387] width 398 height 52
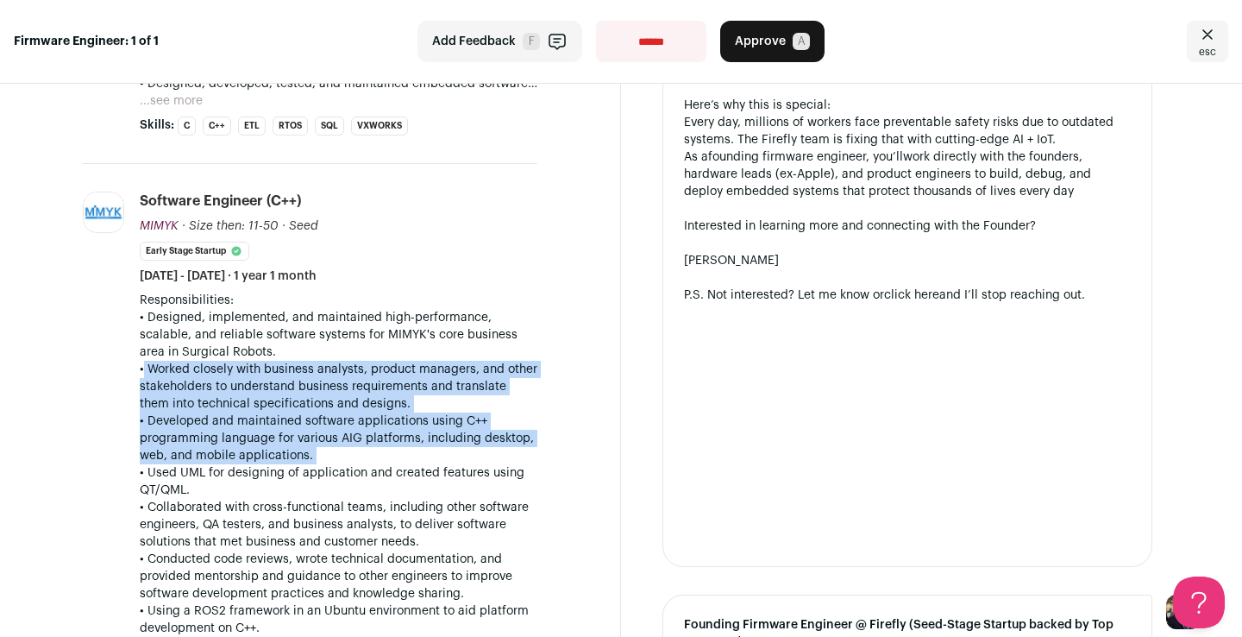
drag, startPoint x: 380, startPoint y: 348, endPoint x: 377, endPoint y: 415, distance: 66.5
click at [377, 415] on p "• Developed and maintained software applications using C++ programming language…" at bounding box center [339, 438] width 398 height 52
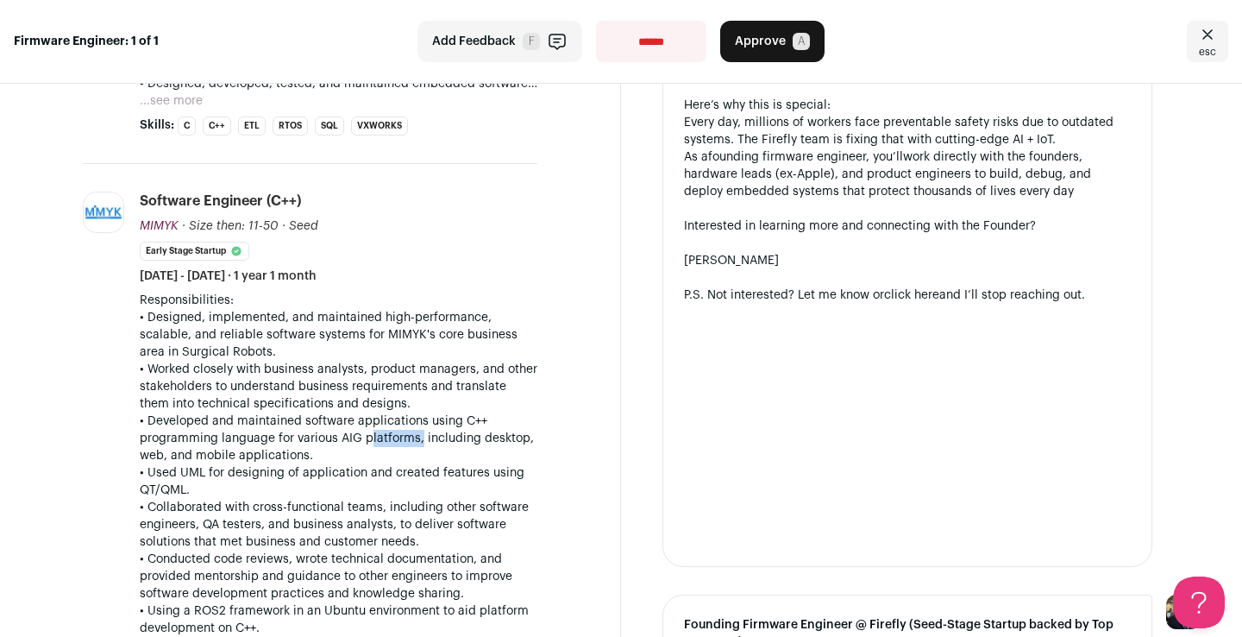
click at [377, 415] on p "• Developed and maintained software applications using C++ programming language…" at bounding box center [339, 438] width 398 height 52
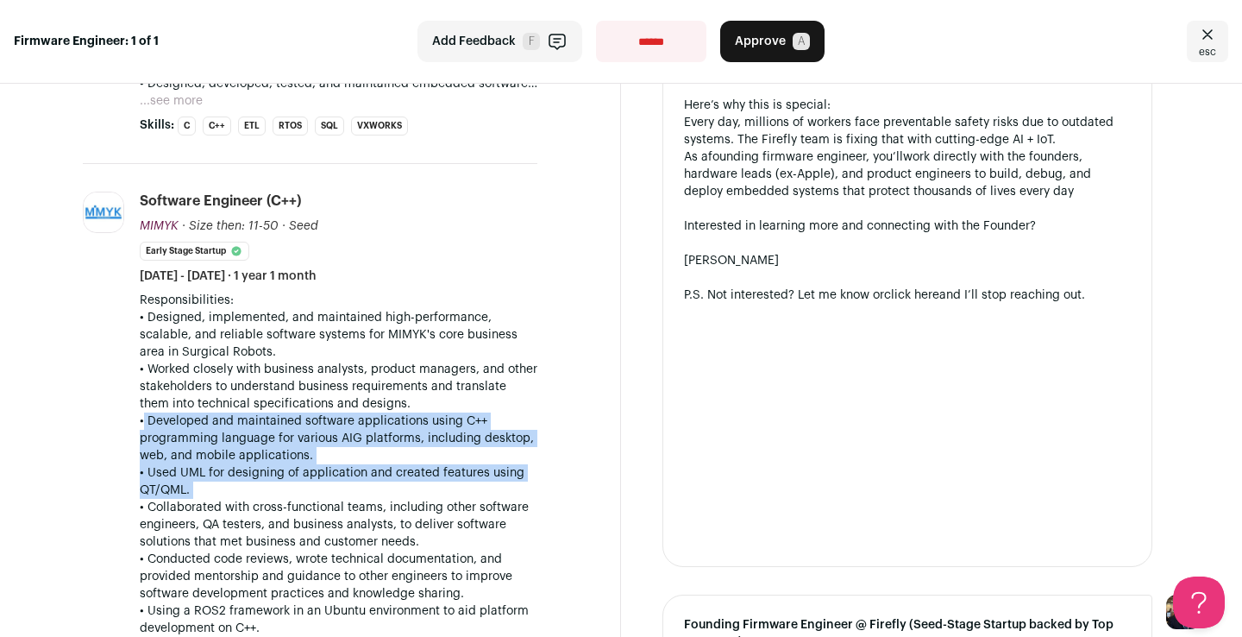
drag, startPoint x: 377, startPoint y: 415, endPoint x: 377, endPoint y: 455, distance: 40.5
click at [377, 464] on p "• Used UML for designing of application and created features using QT/QML." at bounding box center [339, 481] width 398 height 35
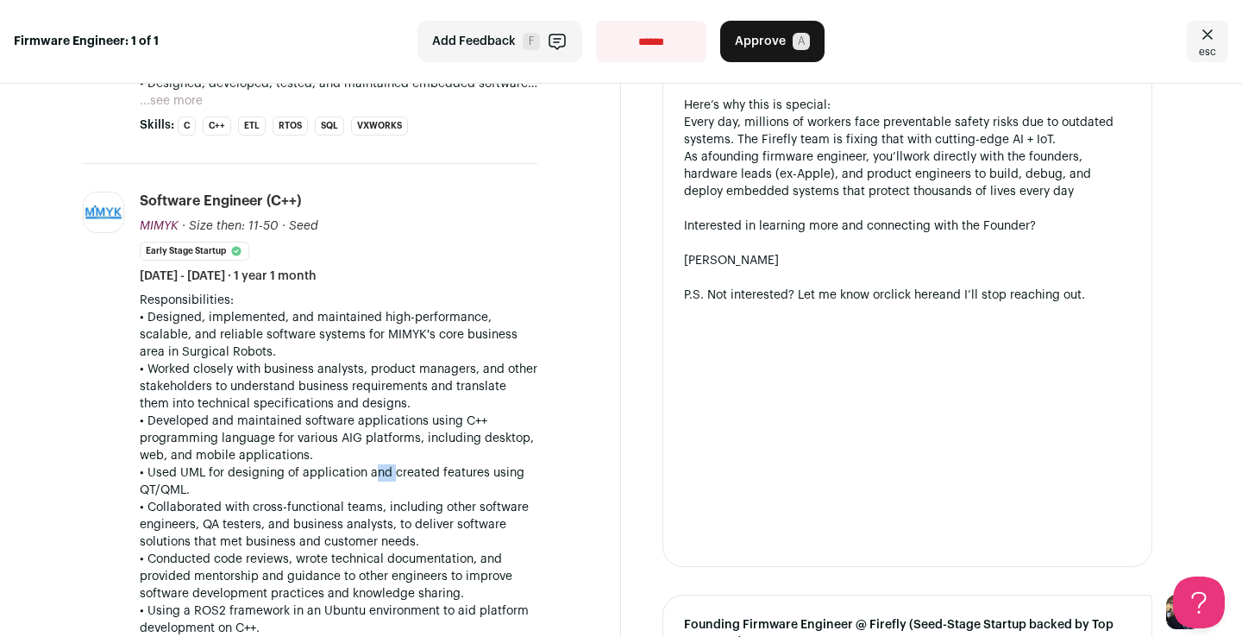
click at [377, 464] on p "• Used UML for designing of application and created features using QT/QML." at bounding box center [339, 481] width 398 height 35
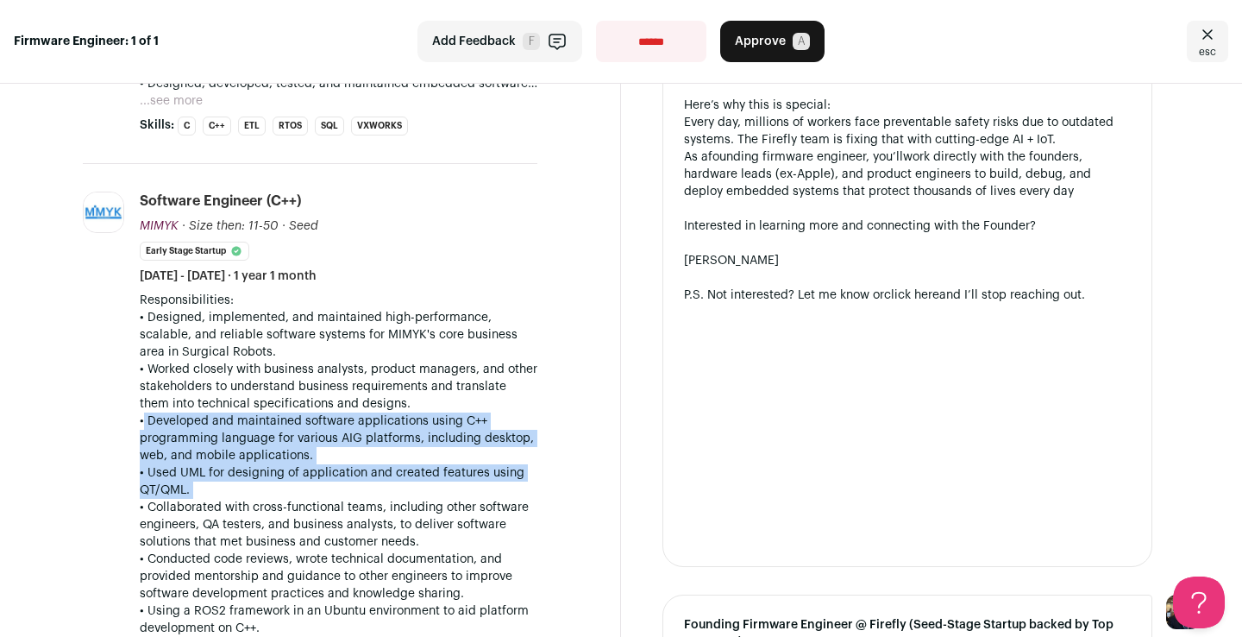
drag, startPoint x: 377, startPoint y: 455, endPoint x: 377, endPoint y: 417, distance: 38.8
click at [377, 417] on p "• Developed and maintained software applications using C++ programming language…" at bounding box center [339, 438] width 398 height 52
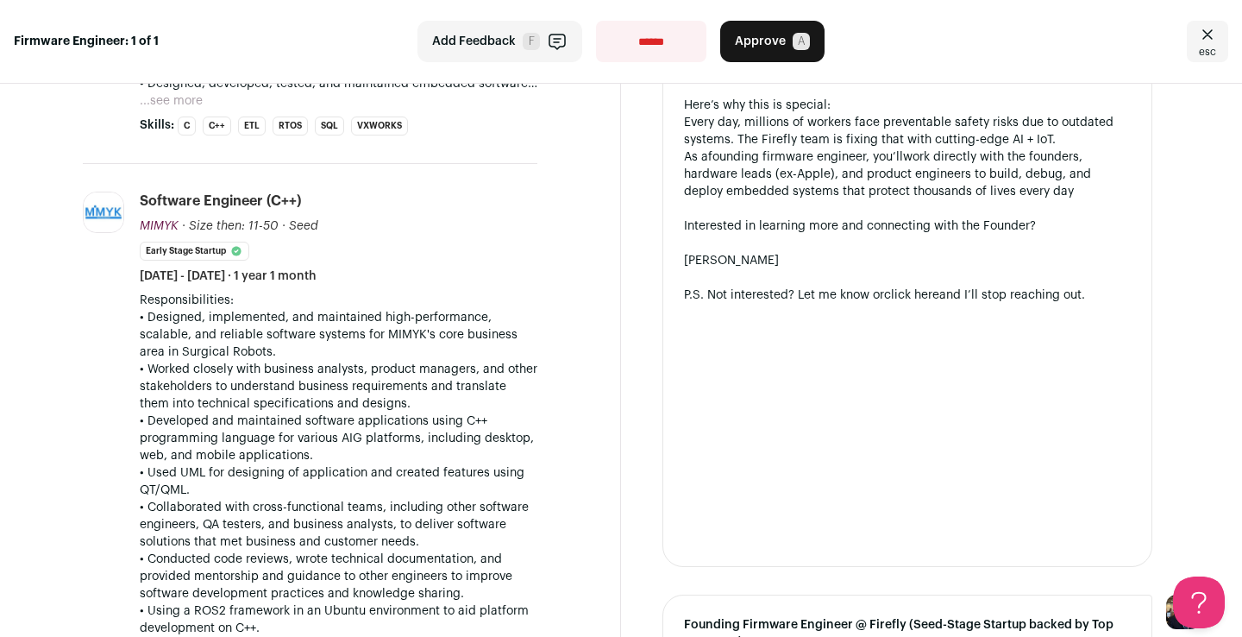
scroll to position [623, 0]
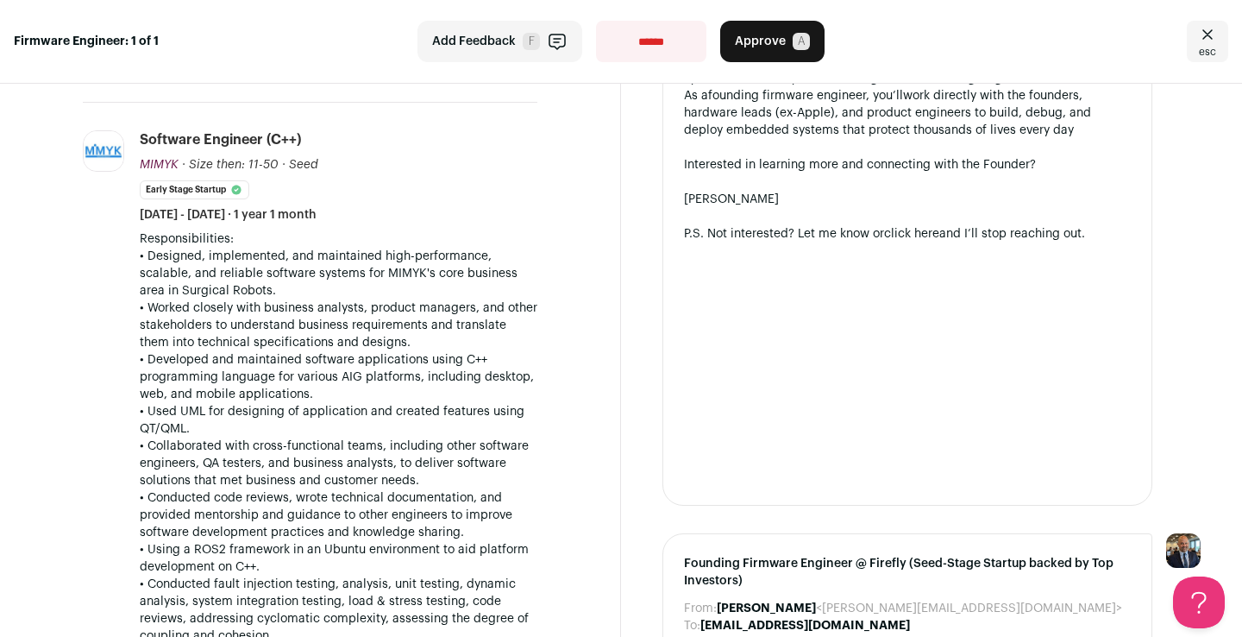
click at [367, 437] on p "• Collaborated with cross-functional teams, including other software engineers,…" at bounding box center [339, 463] width 398 height 52
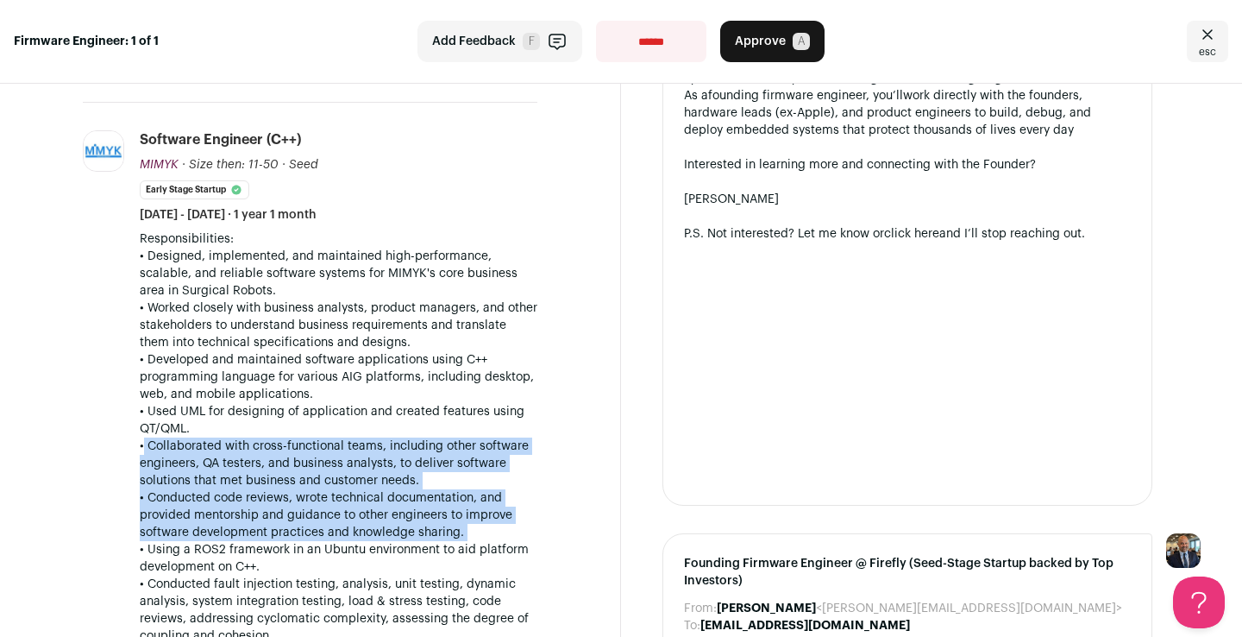
drag, startPoint x: 367, startPoint y: 433, endPoint x: 361, endPoint y: 509, distance: 76.2
click at [361, 508] on div "Responsibilities: • Designed, implemented, and maintained high-performance, sca…" at bounding box center [339, 609] width 398 height 759
click at [361, 509] on p "• Conducted code reviews, wrote technical documentation, and provided mentorshi…" at bounding box center [339, 515] width 398 height 52
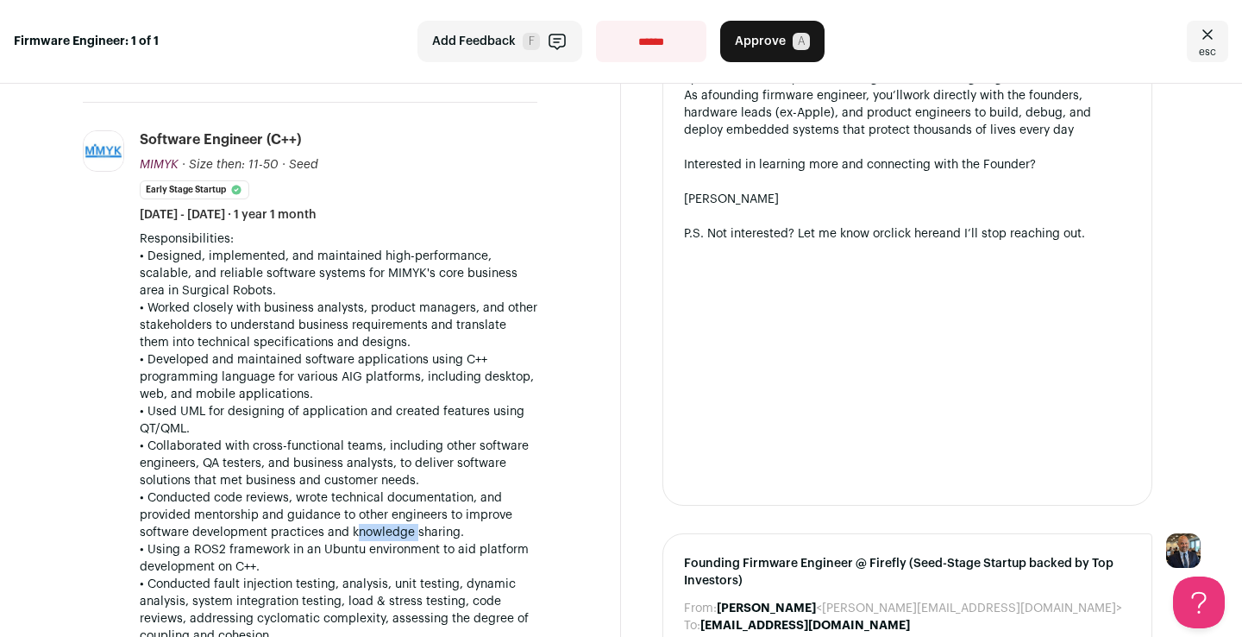
click at [361, 509] on p "• Conducted code reviews, wrote technical documentation, and provided mentorshi…" at bounding box center [339, 515] width 398 height 52
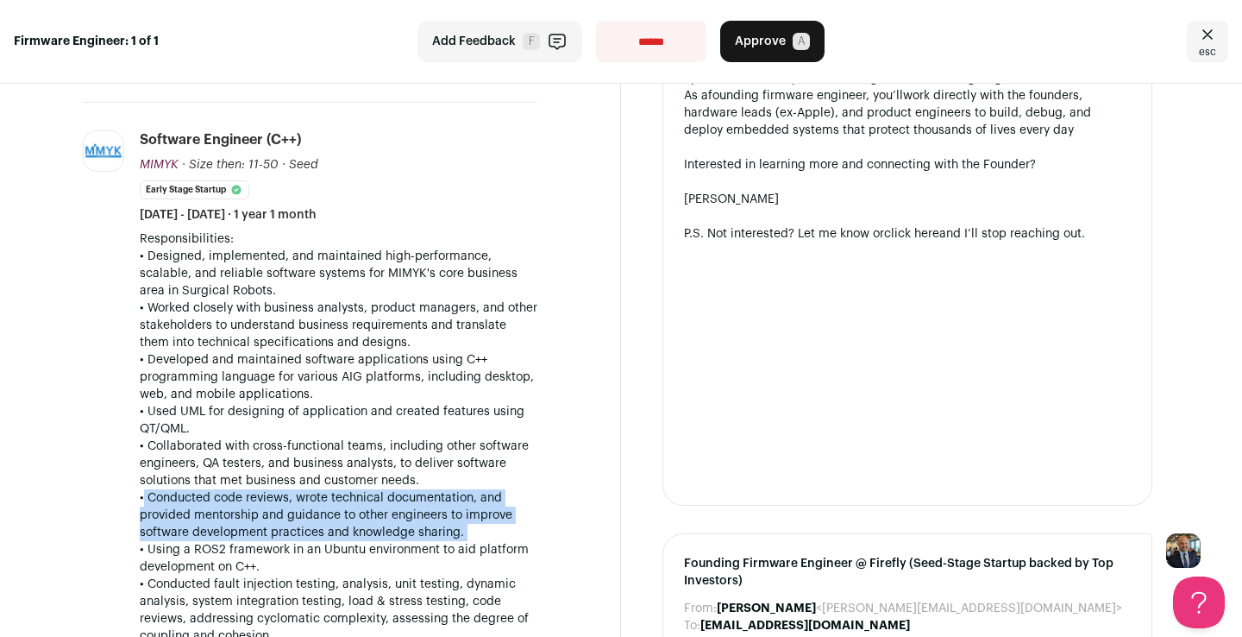
drag, startPoint x: 361, startPoint y: 509, endPoint x: 362, endPoint y: 475, distance: 33.7
click at [361, 489] on p "• Conducted code reviews, wrote technical documentation, and provided mentorshi…" at bounding box center [339, 515] width 398 height 52
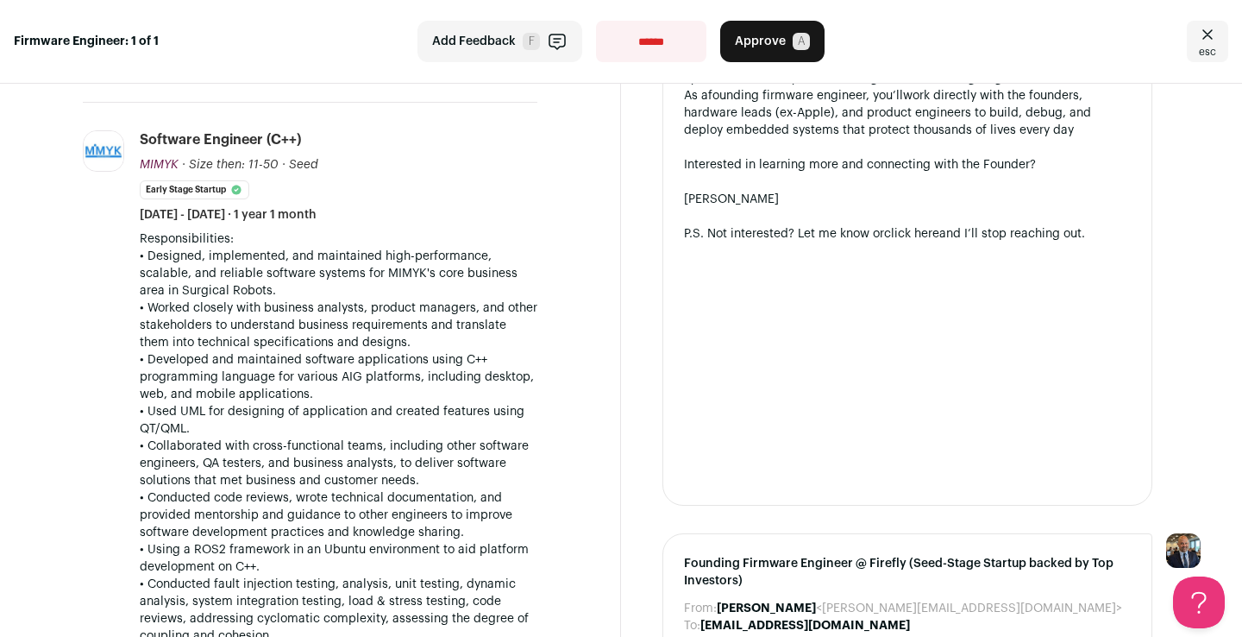
click at [373, 455] on p "• Collaborated with cross-functional teams, including other software engineers,…" at bounding box center [339, 463] width 398 height 52
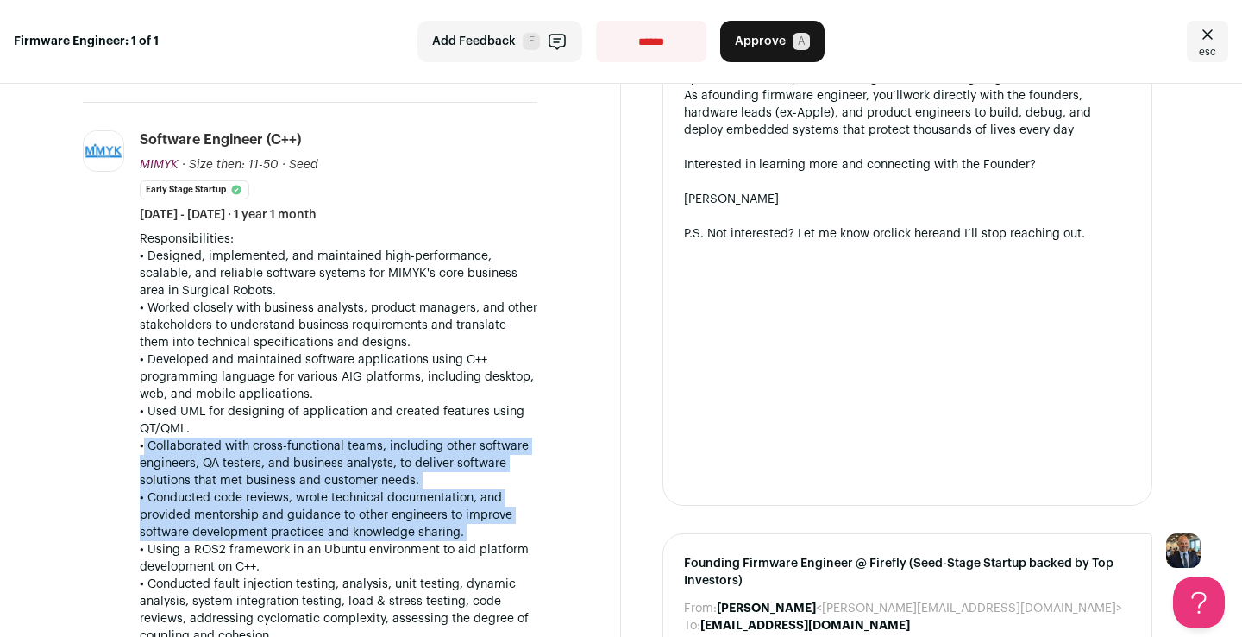
drag, startPoint x: 373, startPoint y: 455, endPoint x: 362, endPoint y: 500, distance: 46.0
click at [362, 500] on div "Responsibilities: • Designed, implemented, and maintained high-performance, sca…" at bounding box center [339, 609] width 398 height 759
click at [362, 500] on p "• Conducted code reviews, wrote technical documentation, and provided mentorshi…" at bounding box center [339, 515] width 398 height 52
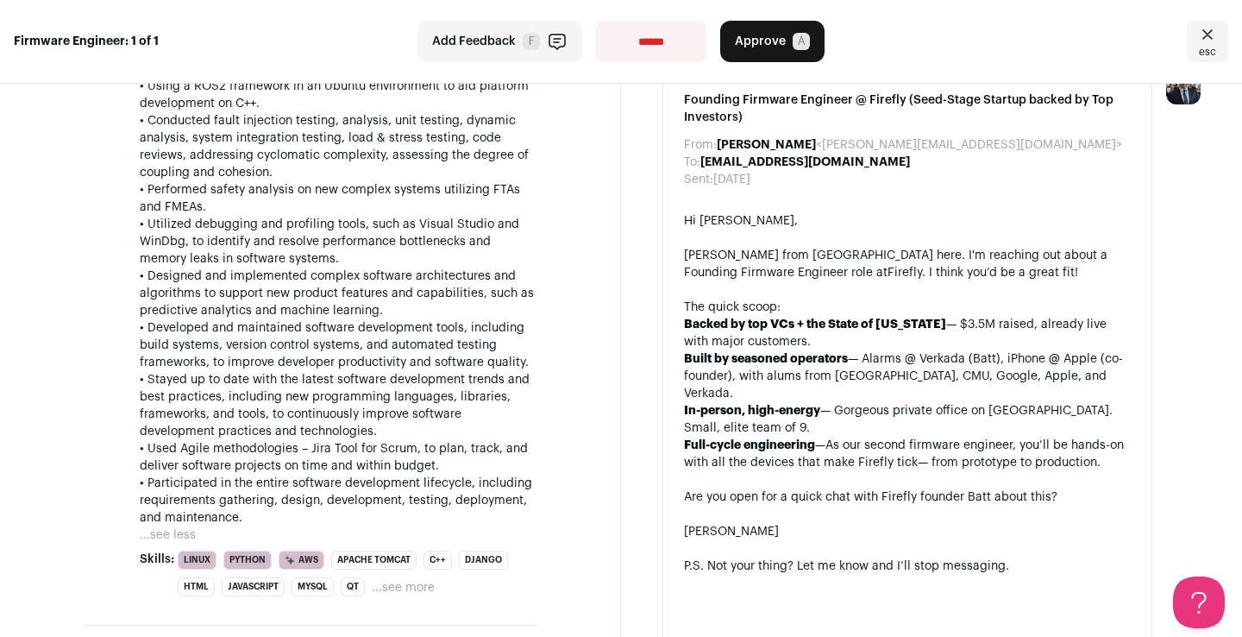
scroll to position [1285, 0]
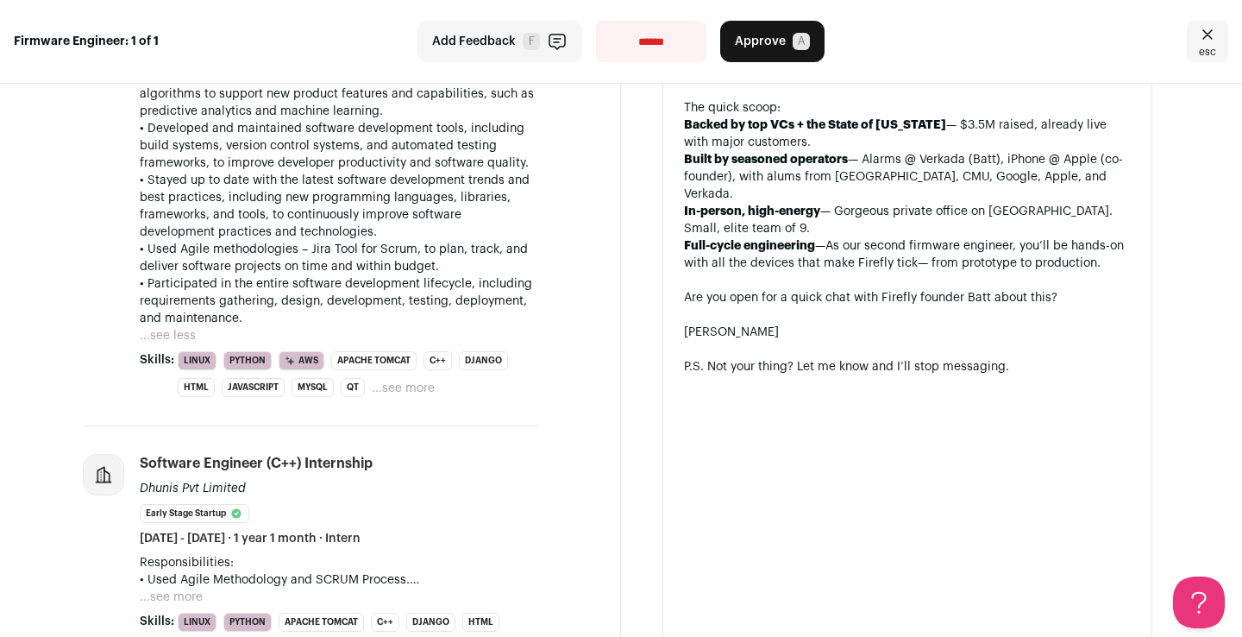
drag, startPoint x: 386, startPoint y: 300, endPoint x: 443, endPoint y: 179, distance: 133.9
click at [443, 179] on p "• Stayed up to date with the latest software development trends and best practi…" at bounding box center [339, 206] width 398 height 69
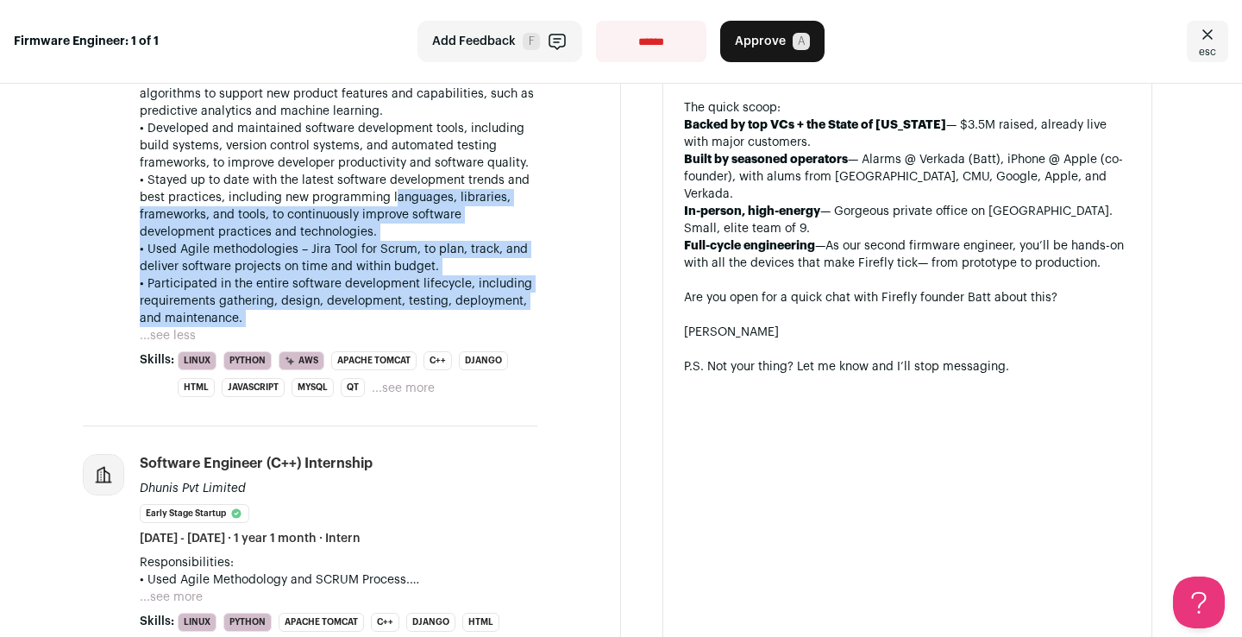
drag, startPoint x: 443, startPoint y: 179, endPoint x: 393, endPoint y: 304, distance: 134.7
click at [393, 304] on p "• Participated in the entire software development lifecycle, including requirem…" at bounding box center [339, 301] width 398 height 52
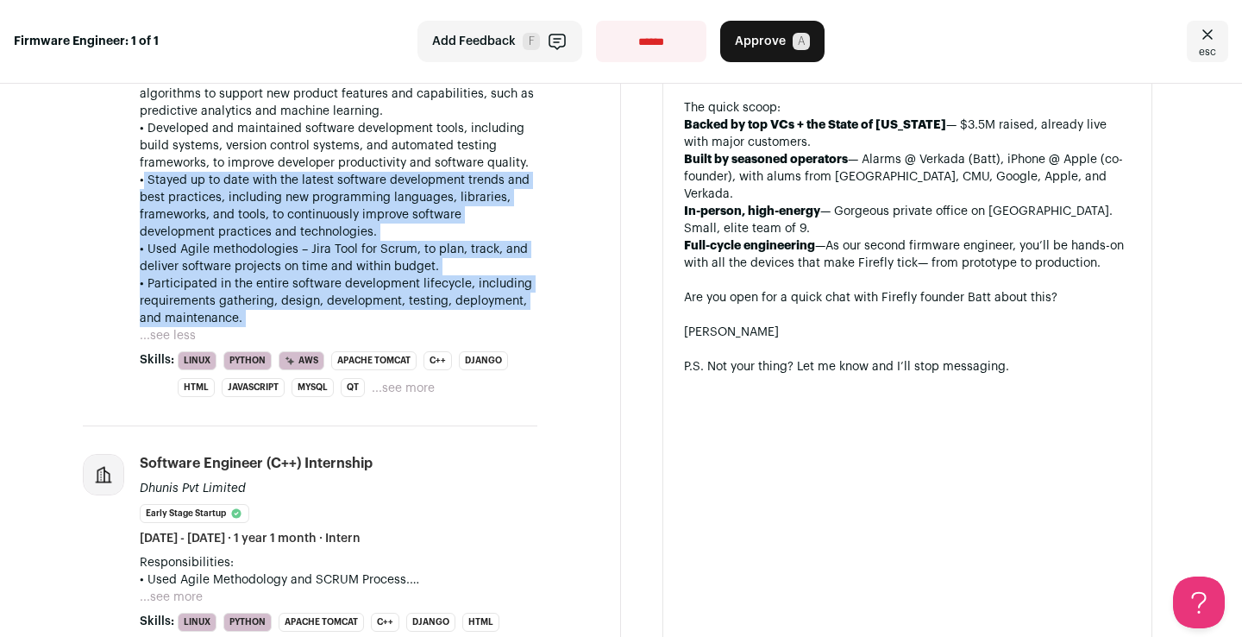
drag, startPoint x: 393, startPoint y: 304, endPoint x: 419, endPoint y: 166, distance: 140.4
click at [419, 172] on p "• Stayed up to date with the latest software development trends and best practi…" at bounding box center [339, 206] width 398 height 69
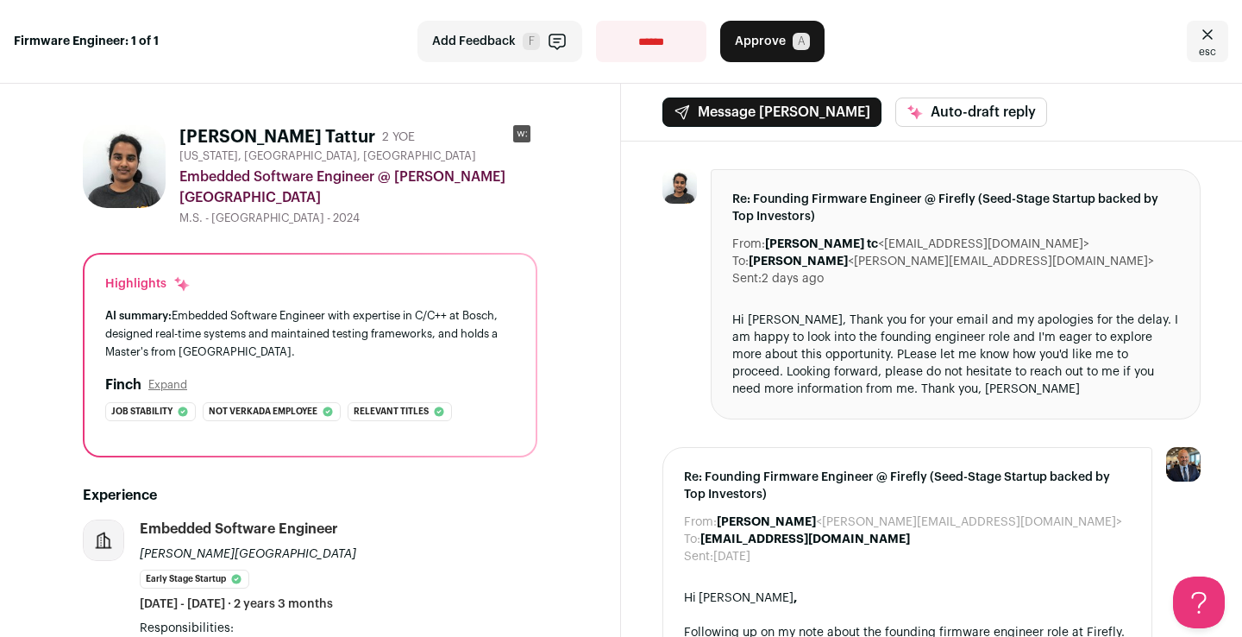
scroll to position [0, 0]
click at [399, 306] on div "AI summary: Embedded Software Engineer with expertise in C/C++ at Bosch, design…" at bounding box center [310, 333] width 410 height 54
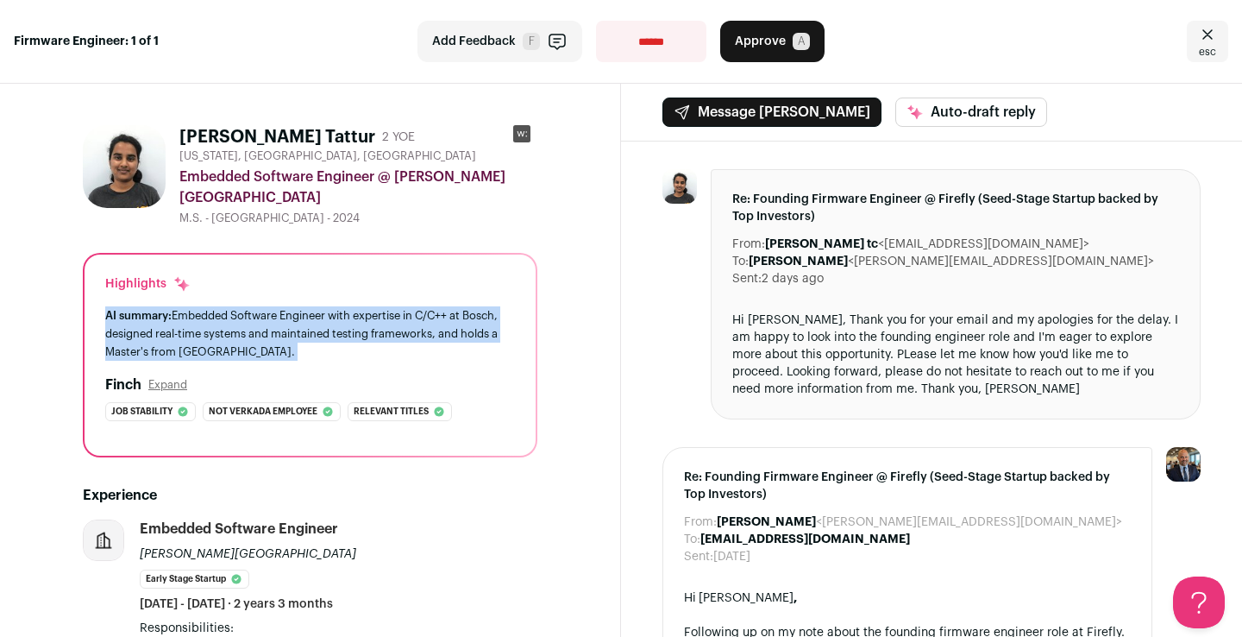
click at [399, 306] on div "AI summary: Embedded Software Engineer with expertise in C/C++ at Bosch, design…" at bounding box center [310, 333] width 410 height 54
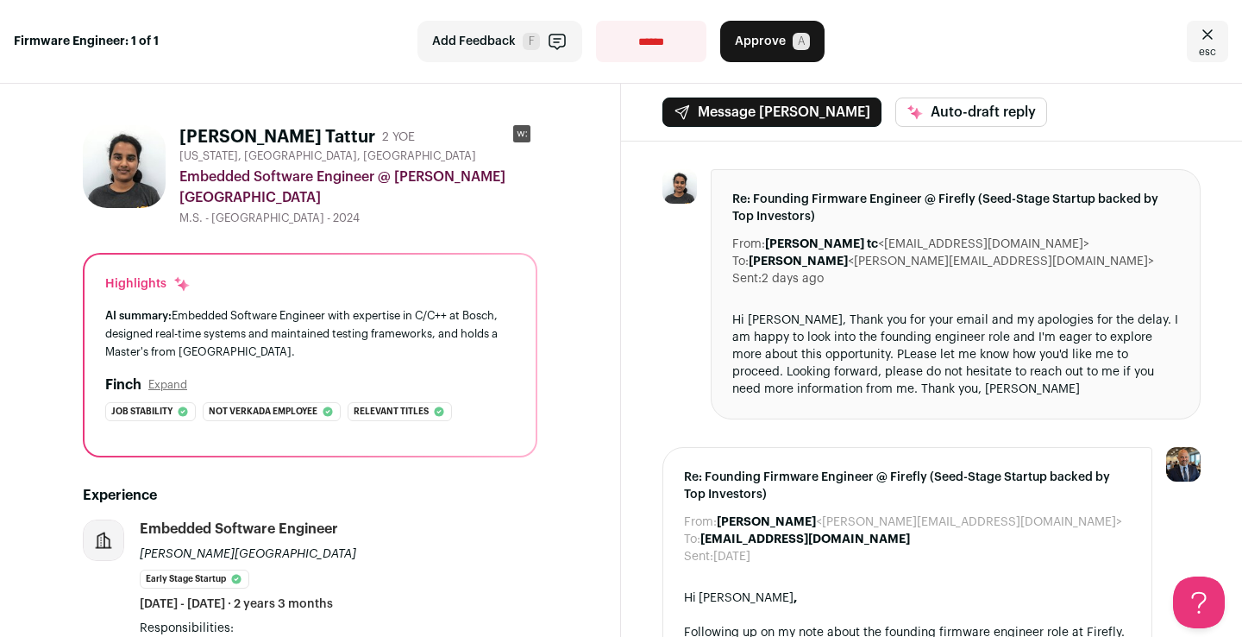
click at [675, 348] on div at bounding box center [679, 294] width 35 height 250
